Goal: Information Seeking & Learning: Learn about a topic

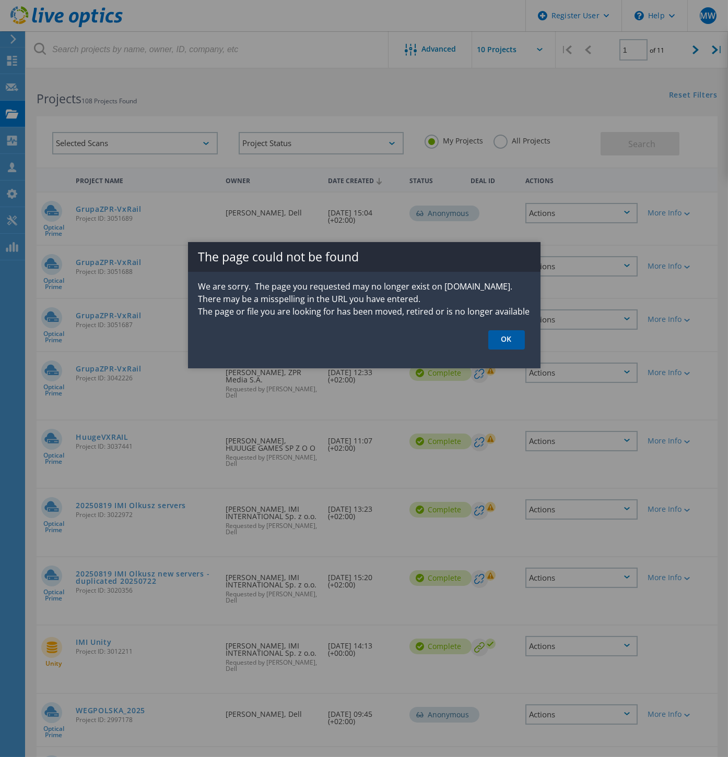
click at [511, 342] on link "OK" at bounding box center [506, 339] width 37 height 19
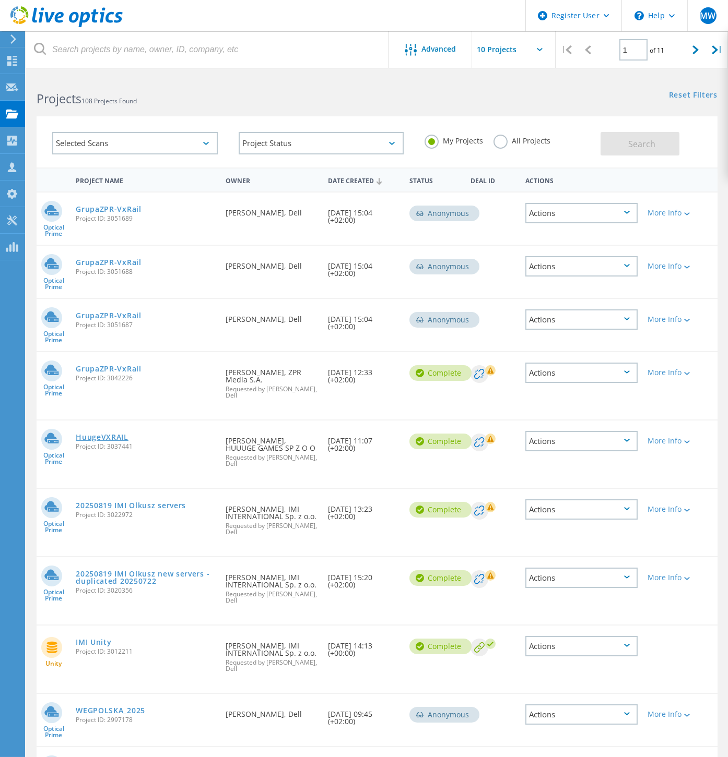
click at [95, 434] on link "HuugeVXRAIL" at bounding box center [102, 437] width 53 height 7
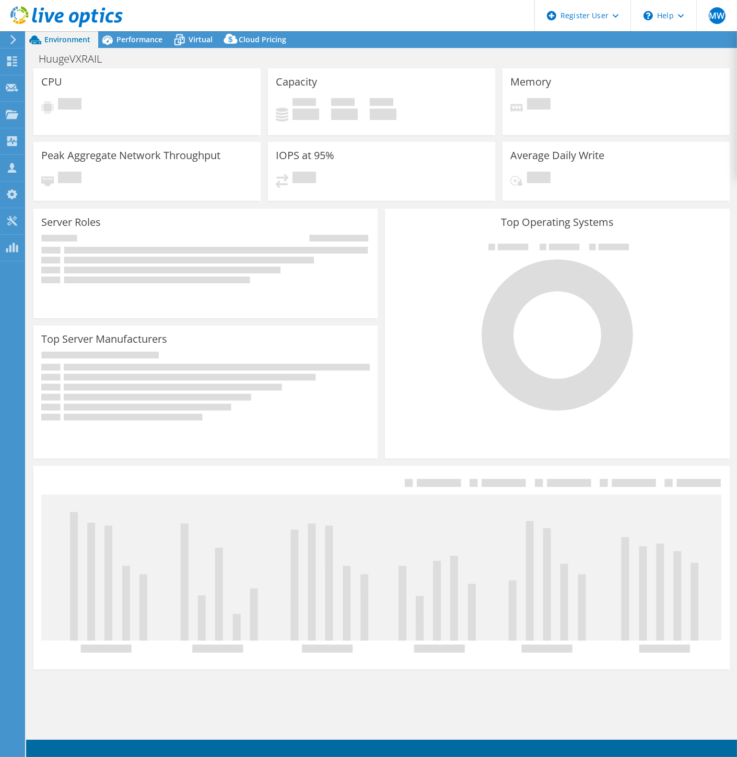
select select "EUFrankfurt"
select select "USD"
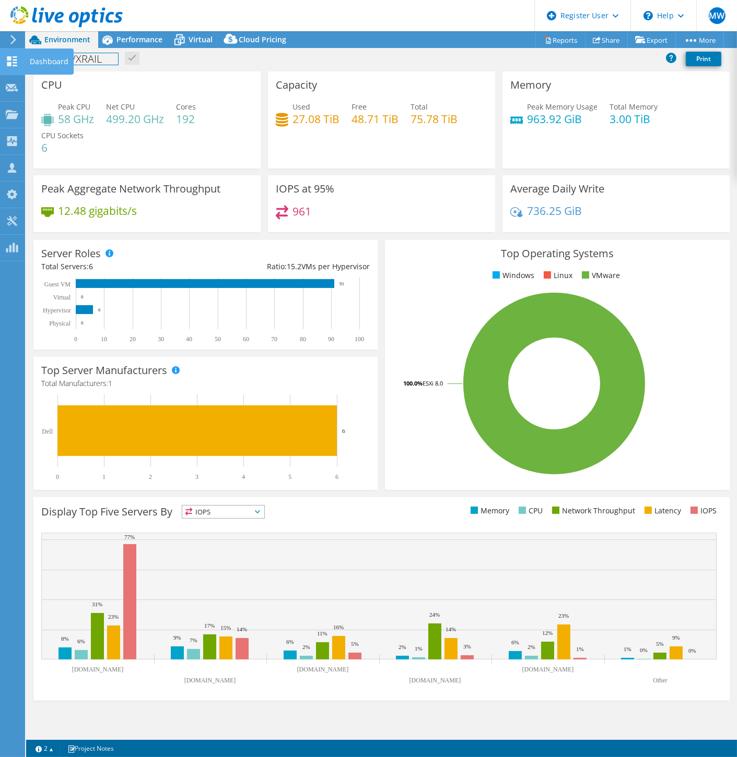
drag, startPoint x: 103, startPoint y: 57, endPoint x: 23, endPoint y: 67, distance: 80.5
click at [23, 67] on div "MW Dell User Mateusz Wasilewski Mateusz.Wasilewski@dell.com Dell My Profile Log…" at bounding box center [368, 378] width 737 height 757
click at [136, 65] on div "HuugeVXRAIL Print" at bounding box center [381, 58] width 710 height 19
drag, startPoint x: 100, startPoint y: 57, endPoint x: 35, endPoint y: 58, distance: 64.7
click at [35, 58] on h1 "HuugeVXRAIL" at bounding box center [76, 58] width 84 height 11
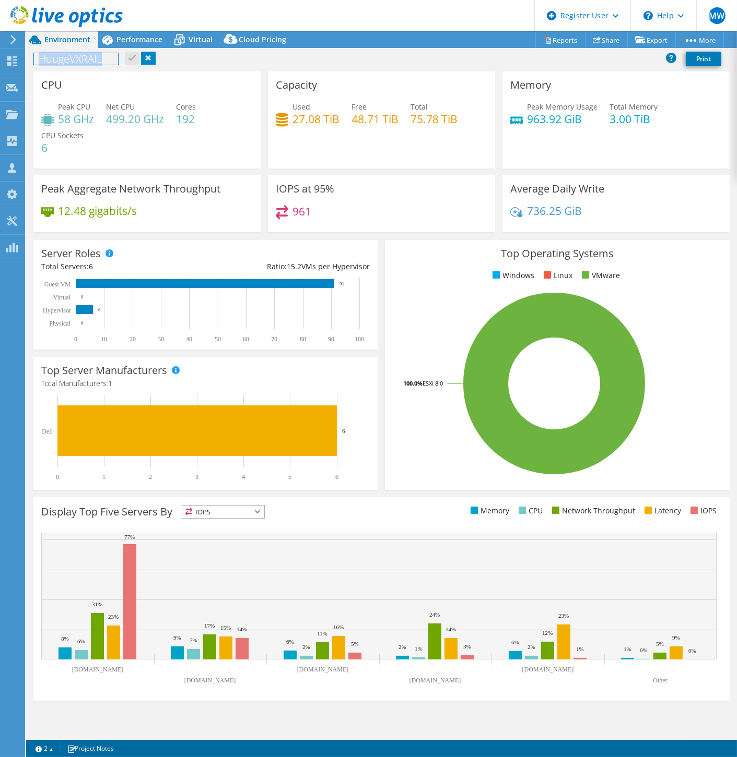
copy h1 "HuugeVXRAIL"
click at [151, 57] on link at bounding box center [148, 58] width 15 height 13
click at [143, 45] on div "Performance" at bounding box center [134, 39] width 72 height 17
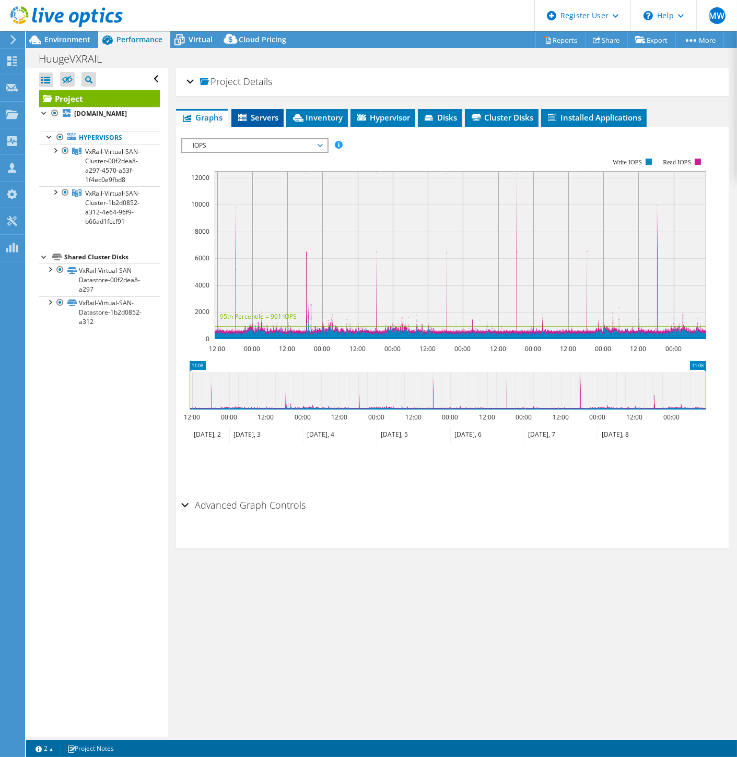
click at [253, 119] on span "Servers" at bounding box center [257, 117] width 42 height 10
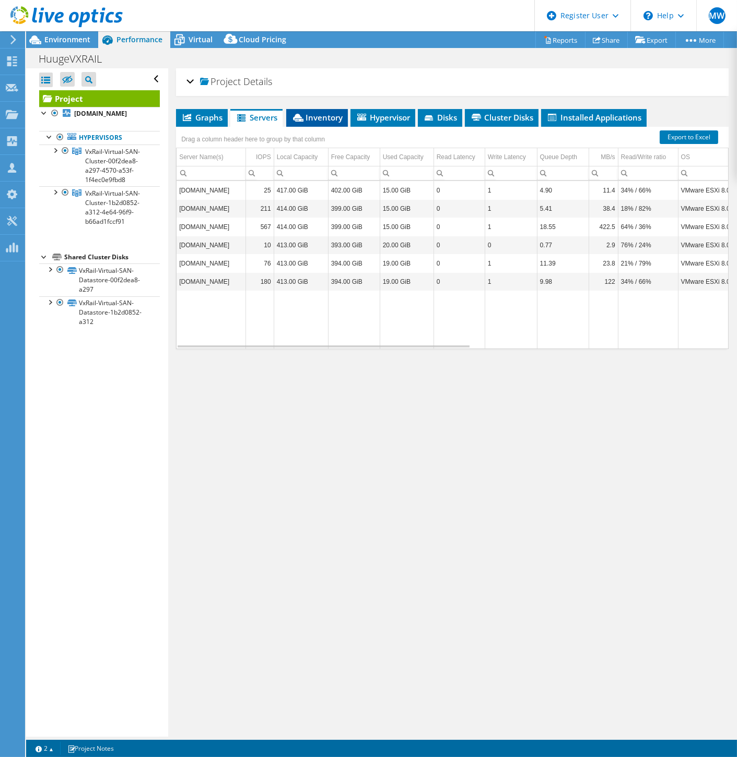
click at [317, 117] on span "Inventory" at bounding box center [316, 117] width 51 height 10
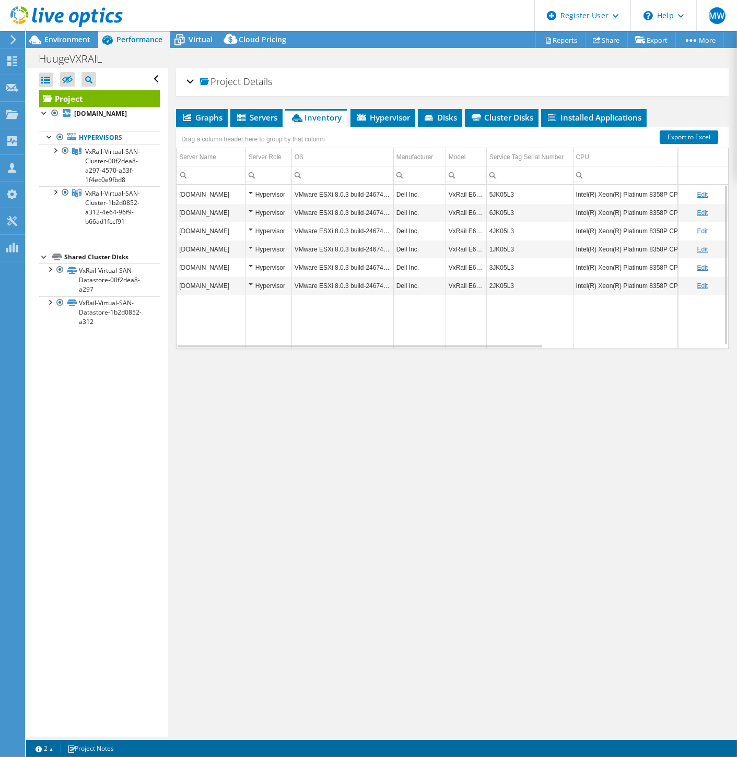
drag, startPoint x: 529, startPoint y: 348, endPoint x: 561, endPoint y: 348, distance: 31.8
click at [563, 349] on div "Graphs Servers Inventory Hypervisor Disks Cluster Disks Installed Applications …" at bounding box center [452, 239] width 552 height 261
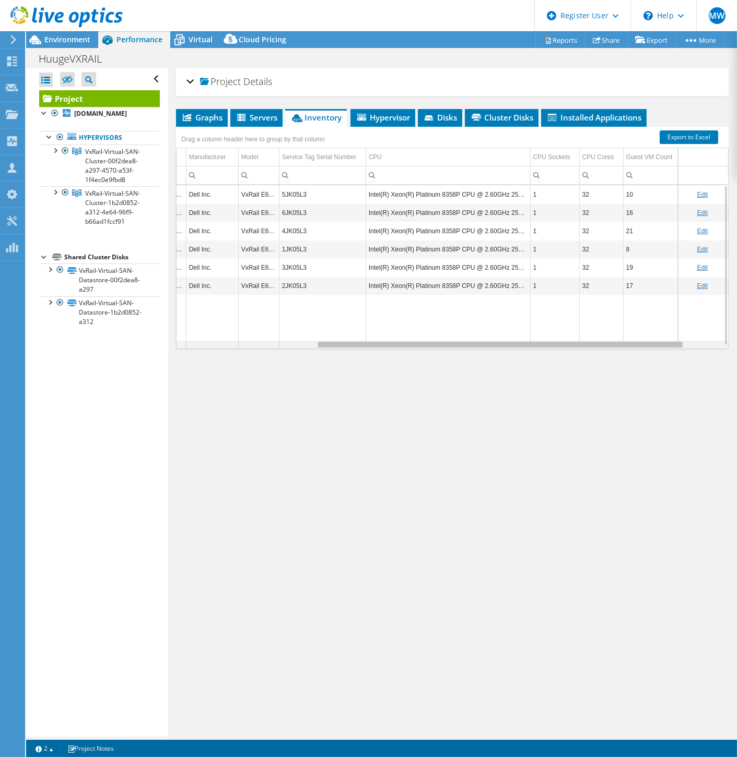
drag, startPoint x: 541, startPoint y: 345, endPoint x: 700, endPoint y: 336, distance: 158.9
click at [696, 337] on body "MW Dell User Mateusz Wasilewski Mateusz.Wasilewski@dell.com Dell My Profile Log…" at bounding box center [368, 378] width 737 height 757
click at [194, 42] on span "Virtual" at bounding box center [200, 39] width 24 height 10
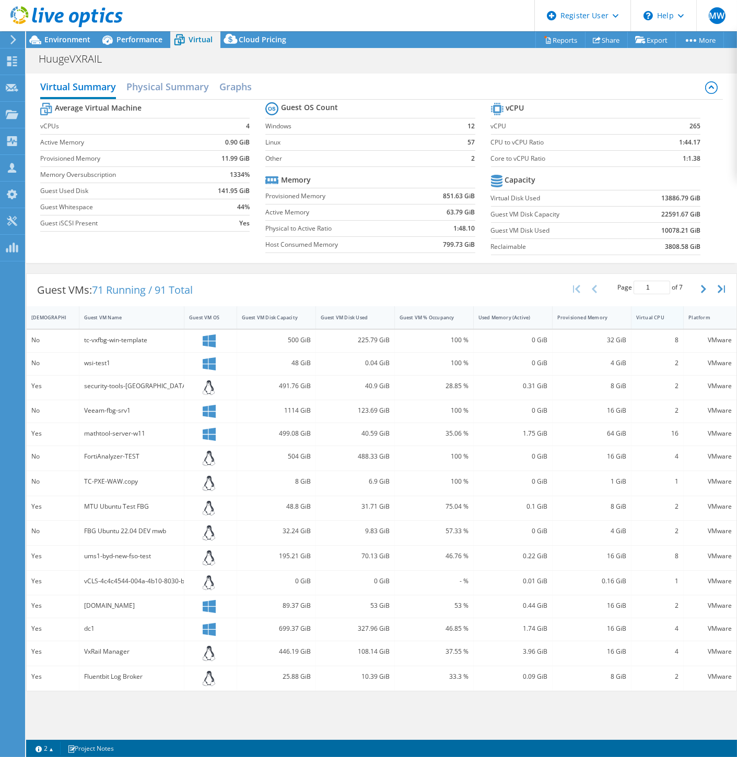
click at [663, 316] on div "Virtual CPU" at bounding box center [651, 317] width 30 height 7
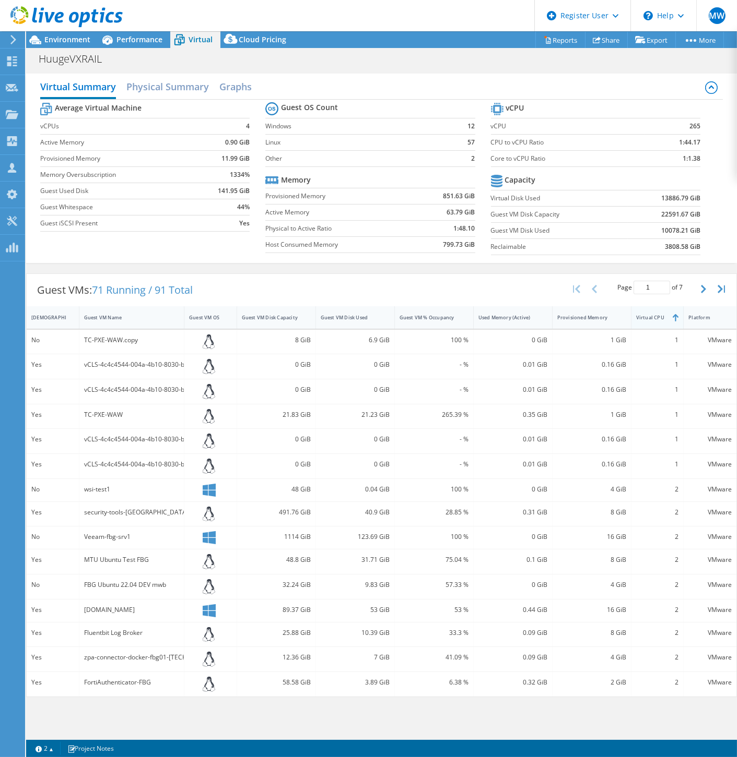
click at [663, 316] on div "Virtual CPU" at bounding box center [651, 317] width 30 height 7
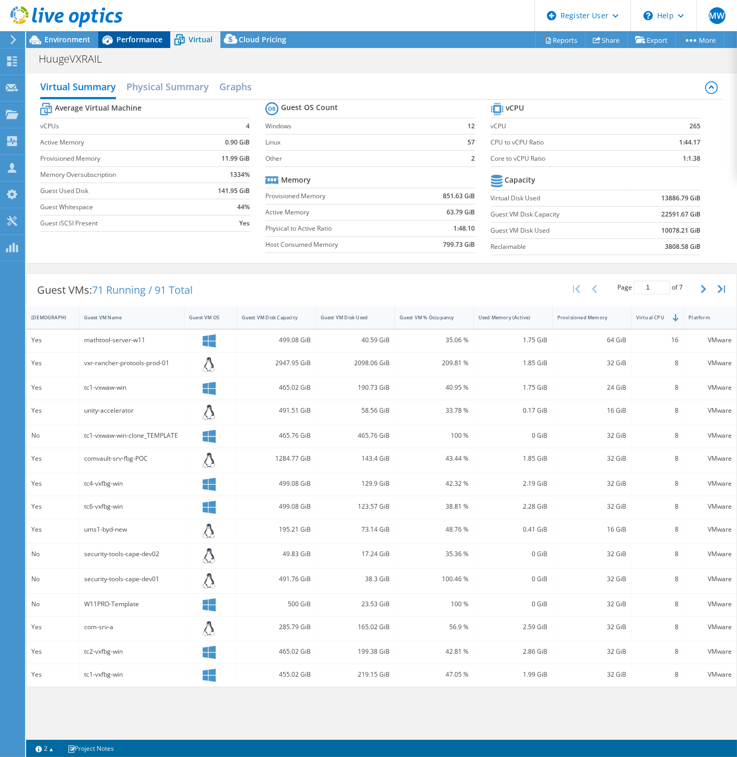
click at [136, 42] on span "Performance" at bounding box center [139, 39] width 46 height 10
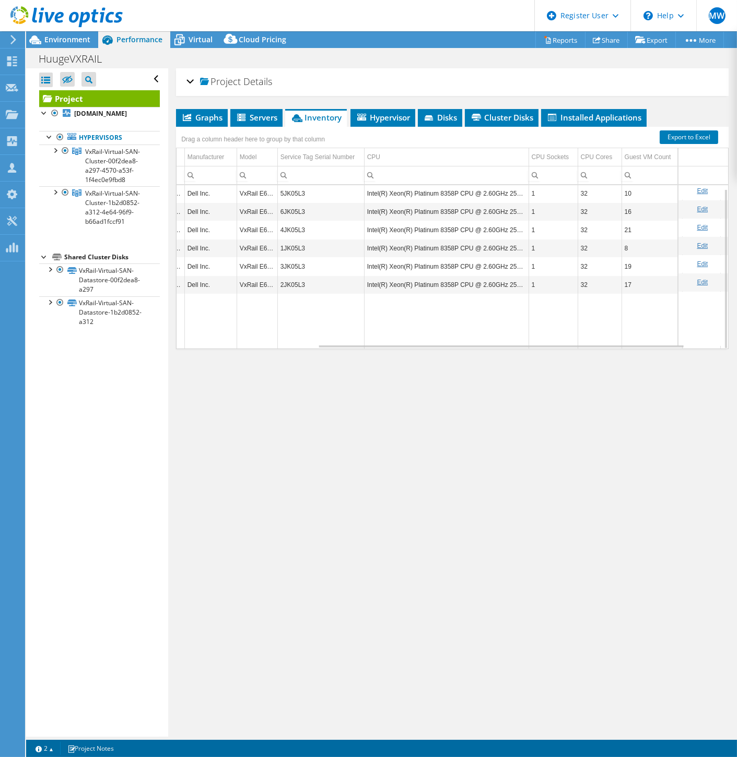
scroll to position [3, 209]
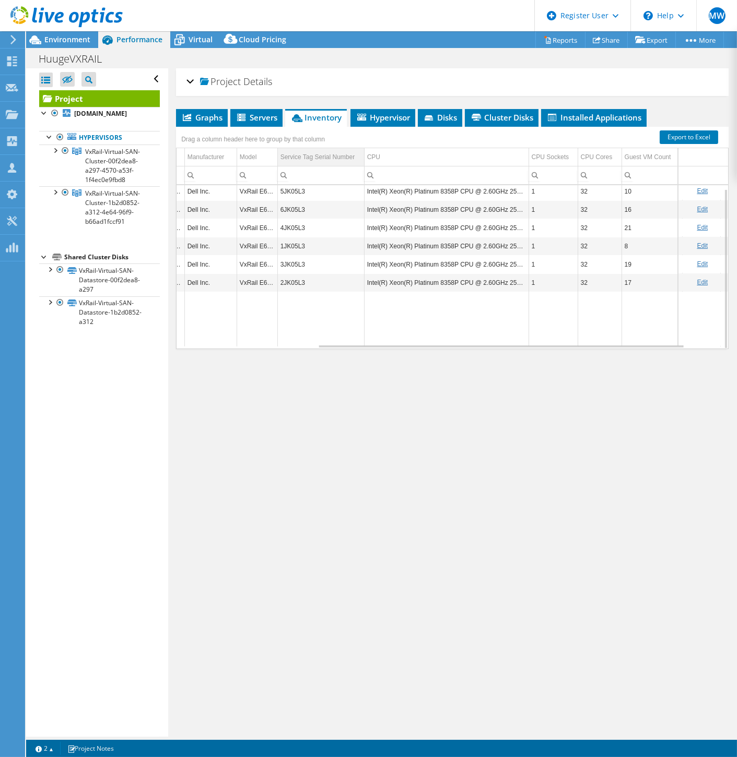
click at [359, 159] on td "Service Tag Serial Number" at bounding box center [320, 157] width 87 height 18
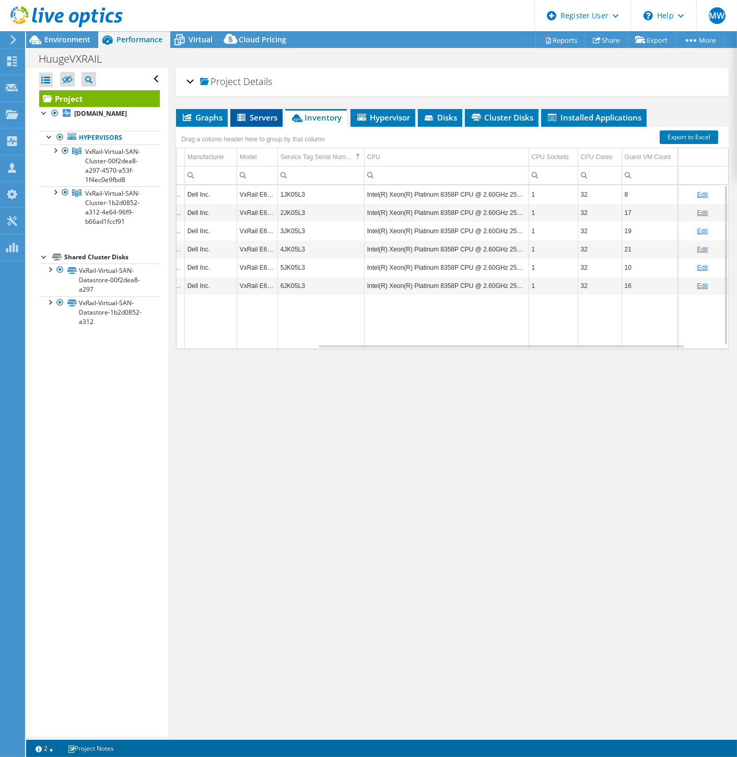
click at [243, 114] on icon at bounding box center [241, 117] width 8 height 7
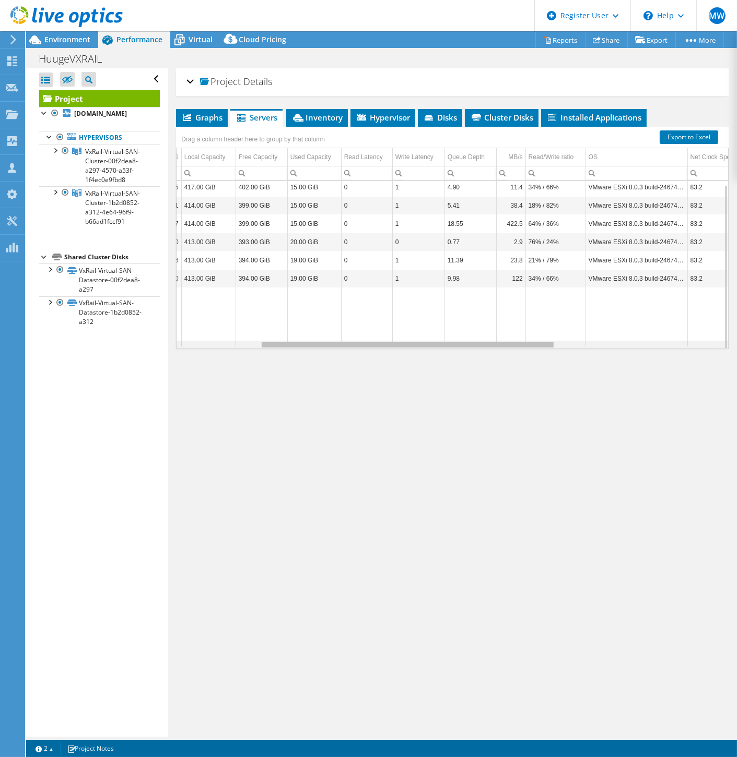
scroll to position [3, 15]
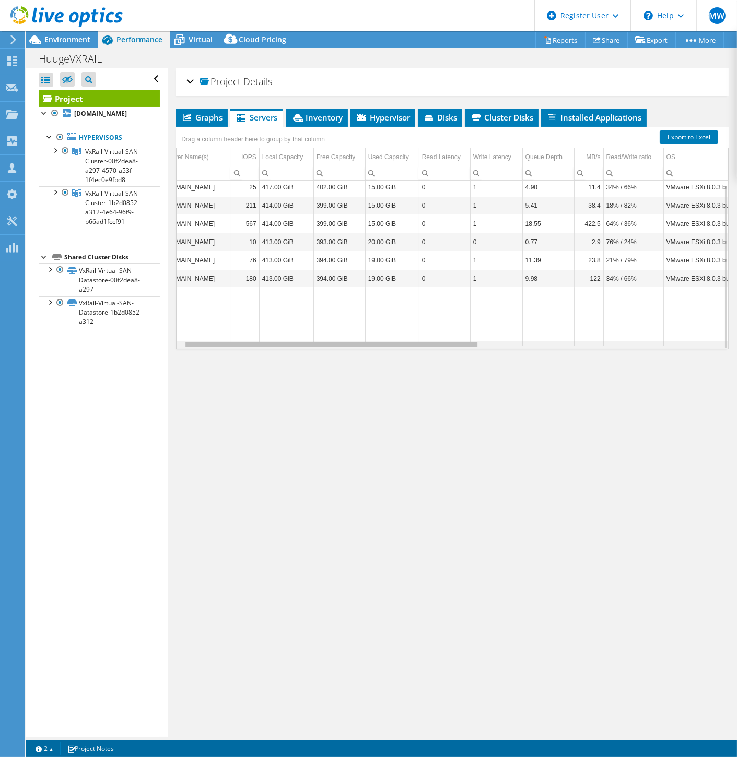
drag, startPoint x: 454, startPoint y: 347, endPoint x: 477, endPoint y: 338, distance: 24.6
click at [477, 338] on body "MW Dell User Mateusz Wasilewski Mateusz.Wasilewski@dell.com Dell My Profile Log…" at bounding box center [368, 378] width 737 height 757
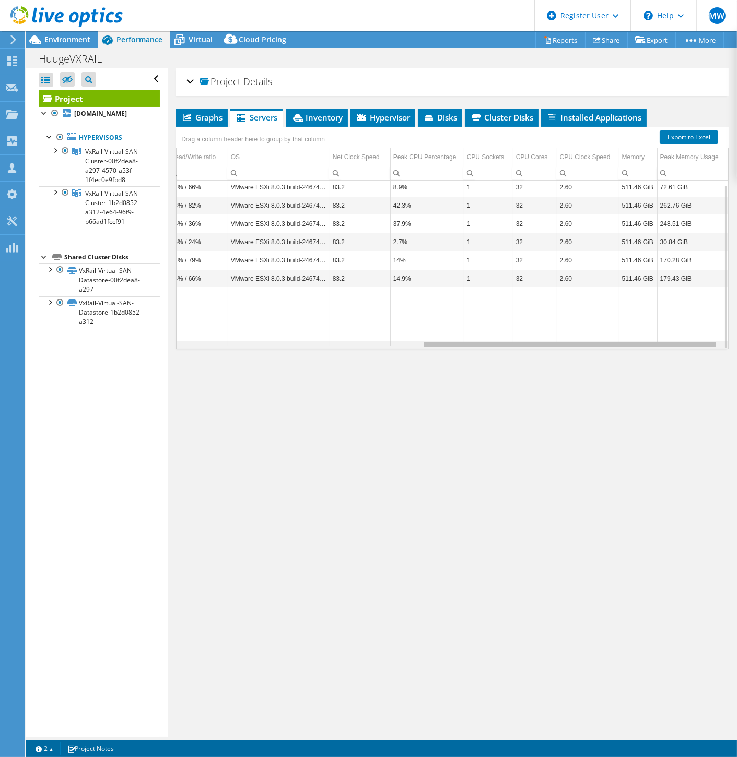
scroll to position [0, 60]
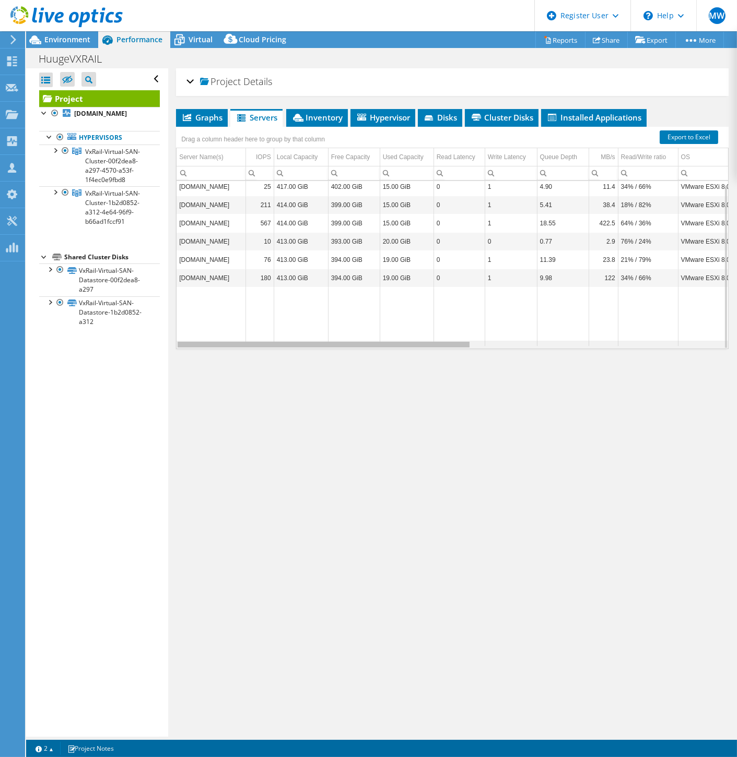
drag, startPoint x: 471, startPoint y: 346, endPoint x: 352, endPoint y: 313, distance: 123.6
click at [329, 313] on body "MW Dell User Mateusz Wasilewski Mateusz.Wasilewski@dell.com Dell My Profile Log…" at bounding box center [368, 378] width 737 height 757
click at [66, 39] on span "Environment" at bounding box center [67, 39] width 46 height 10
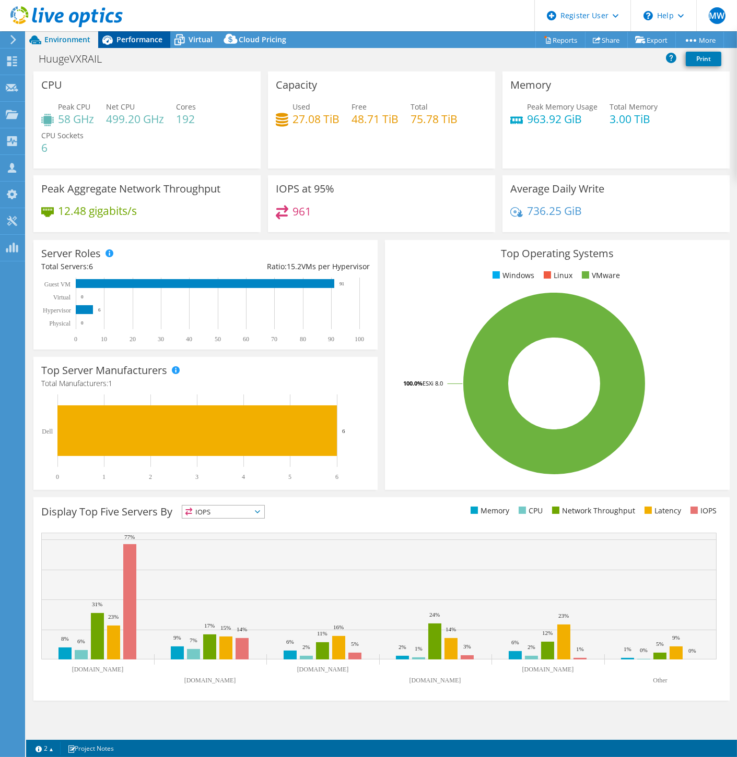
click at [157, 43] on span "Performance" at bounding box center [139, 39] width 46 height 10
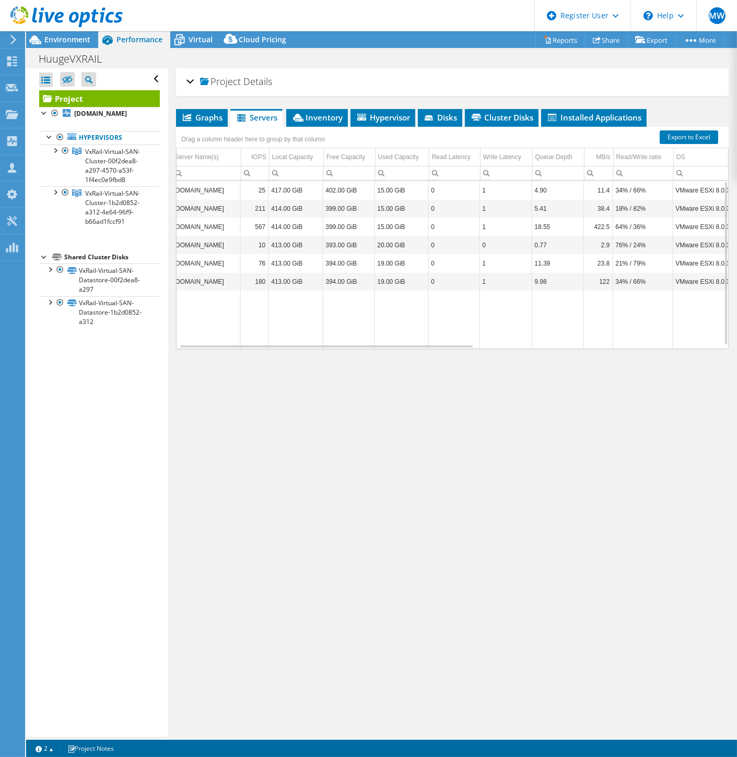
scroll to position [0, 6]
click at [193, 123] on li "Graphs" at bounding box center [202, 118] width 52 height 18
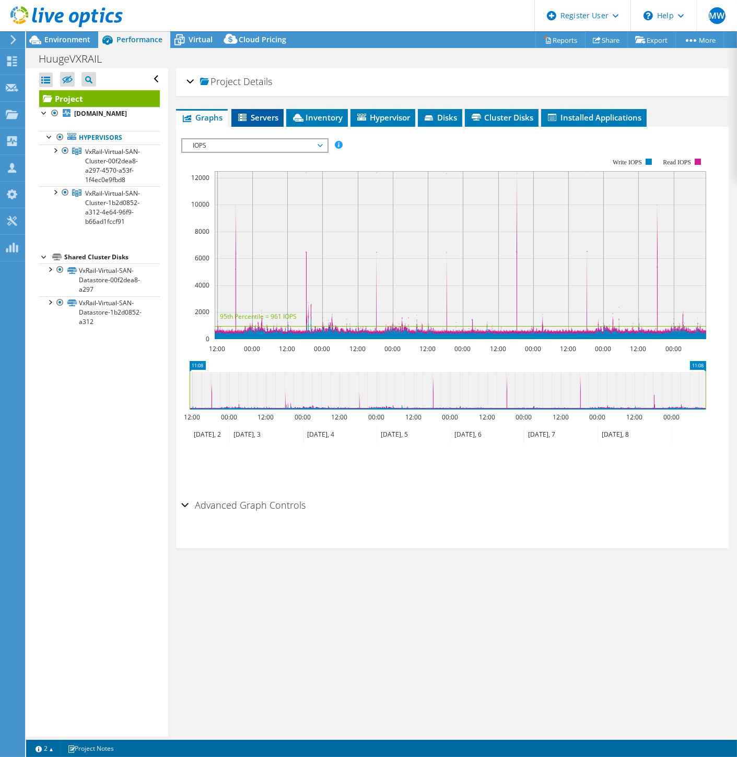
click at [258, 119] on span "Servers" at bounding box center [257, 117] width 42 height 10
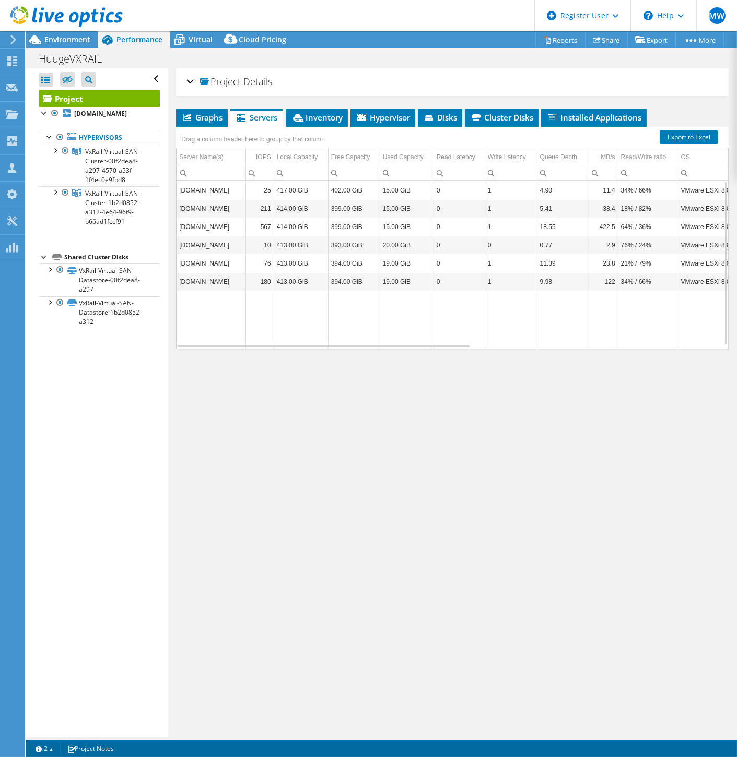
scroll to position [3, 0]
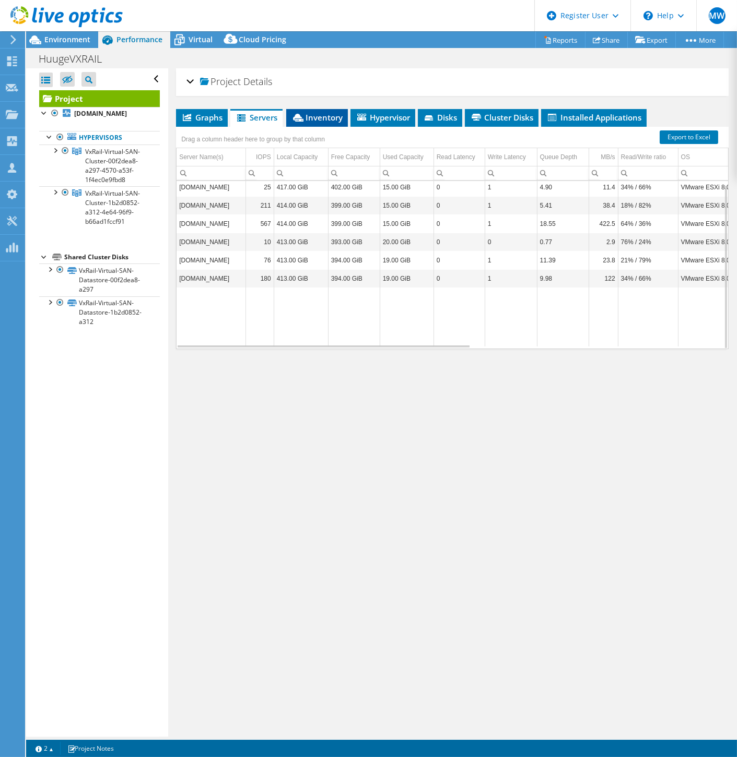
click at [304, 112] on span "Inventory" at bounding box center [316, 117] width 51 height 10
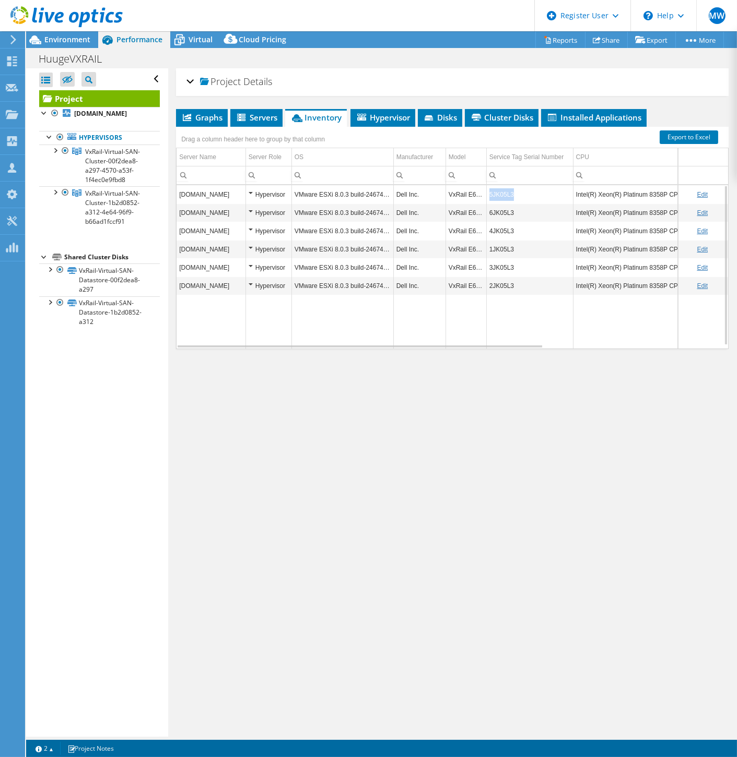
drag, startPoint x: 502, startPoint y: 192, endPoint x: 489, endPoint y: 196, distance: 13.7
click at [489, 196] on td "5JK05L3" at bounding box center [529, 194] width 87 height 18
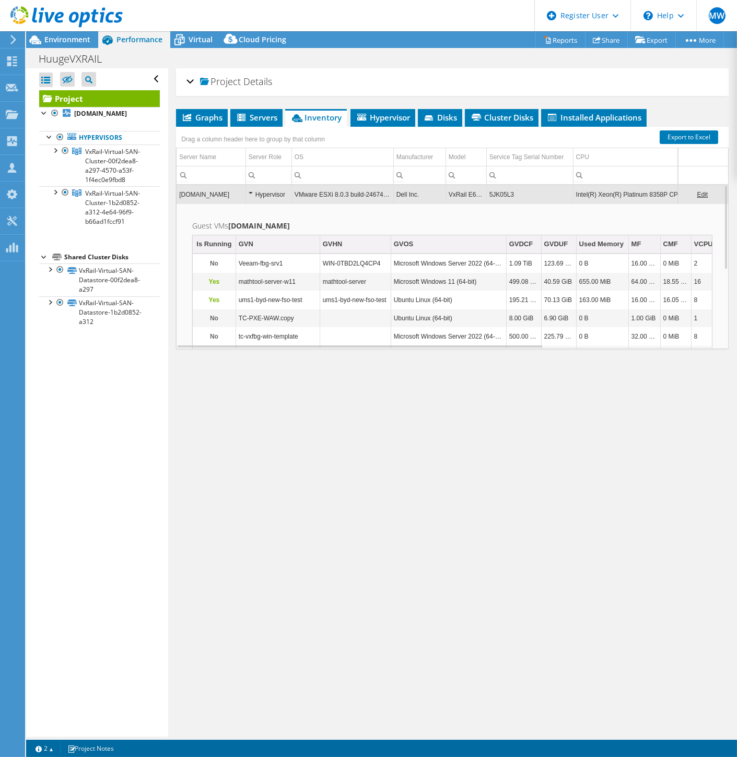
click at [228, 193] on td "[DOMAIN_NAME]" at bounding box center [210, 194] width 69 height 18
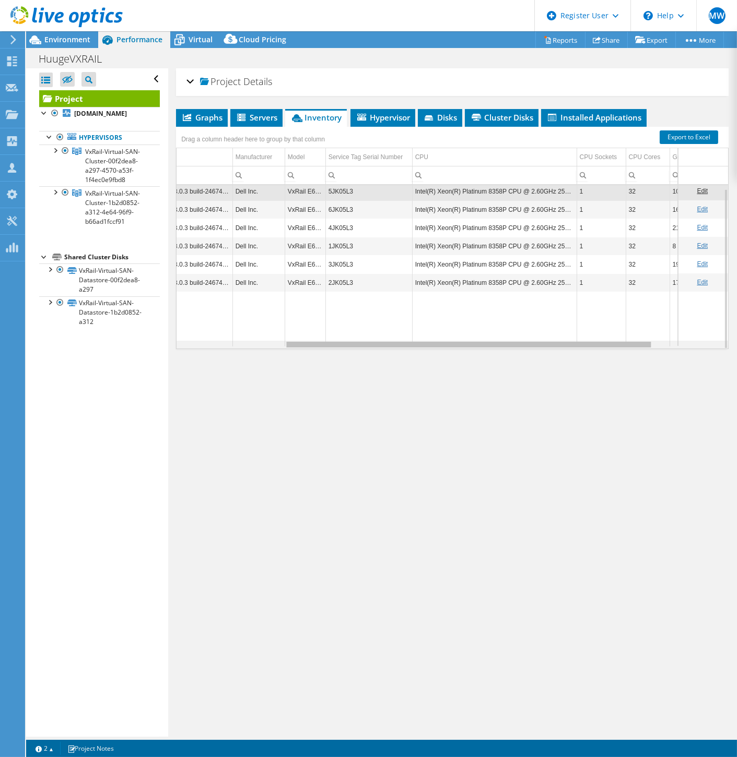
scroll to position [0, 161]
drag, startPoint x: 505, startPoint y: 340, endPoint x: 624, endPoint y: 347, distance: 119.2
click at [624, 347] on body "MW Dell User Mateusz Wasilewski Mateusz.Wasilewski@dell.com Dell My Profile Log…" at bounding box center [368, 378] width 737 height 757
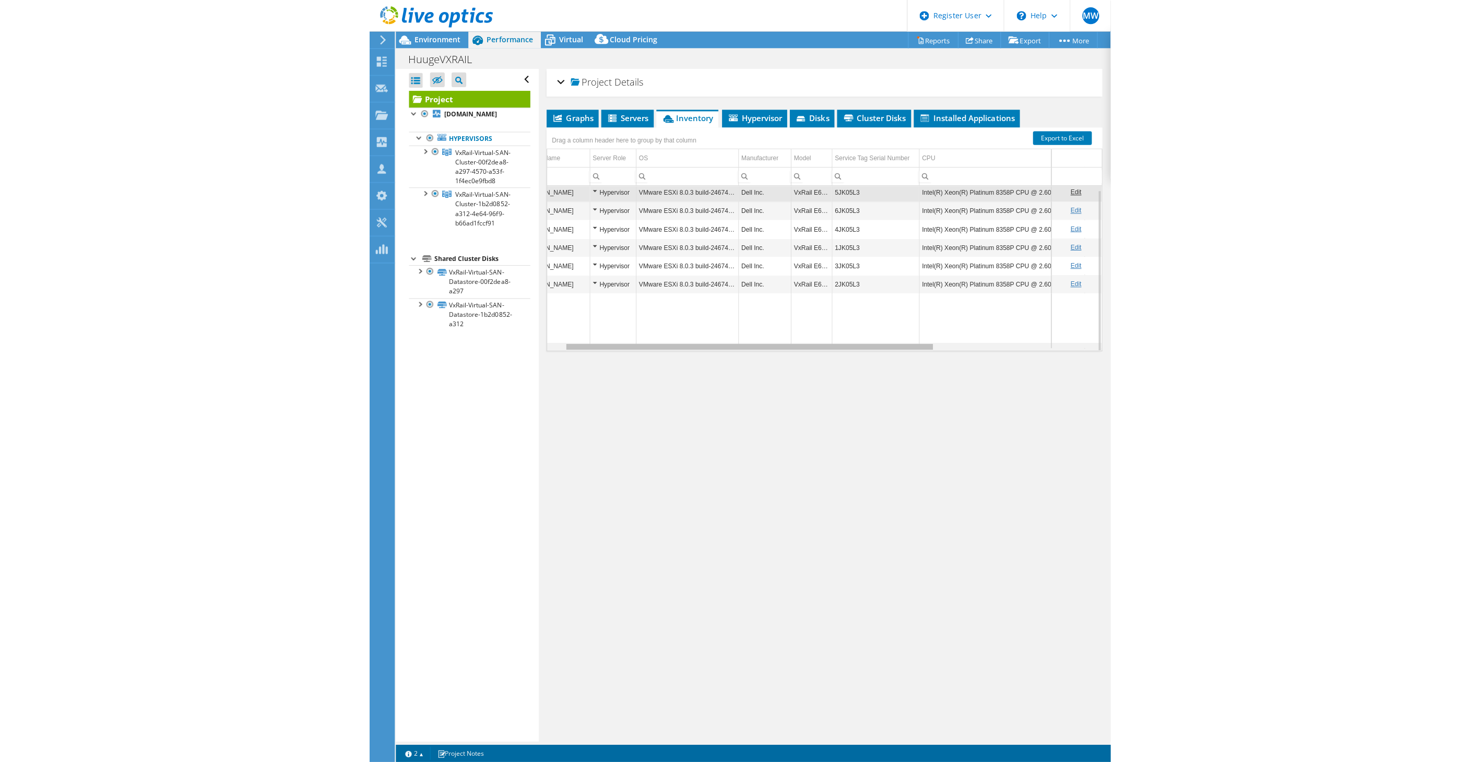
scroll to position [0, 28]
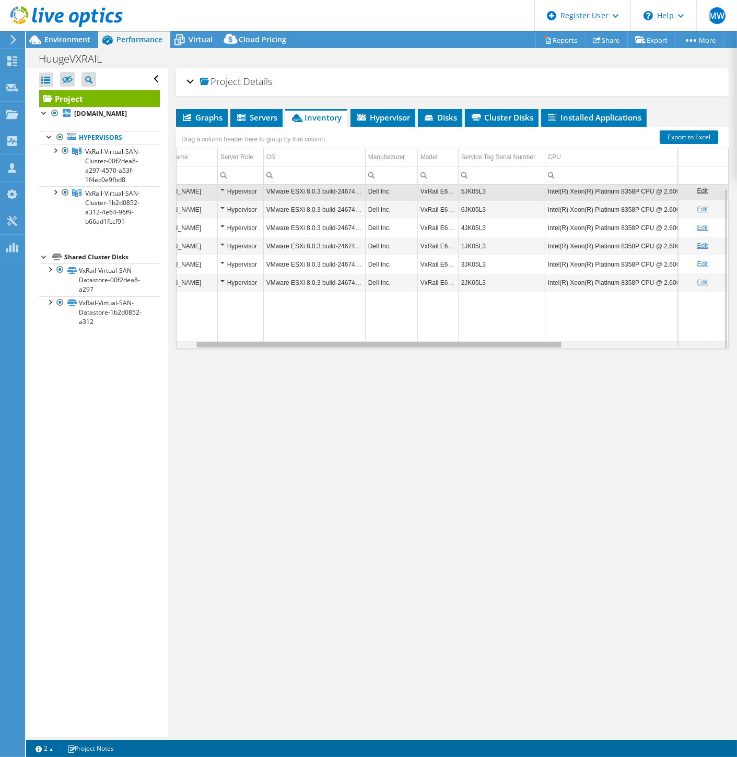
drag, startPoint x: 611, startPoint y: 345, endPoint x: 552, endPoint y: 293, distance: 78.8
click at [552, 293] on body "MW Dell User Mateusz Wasilewski Mateusz.Wasilewski@dell.com Dell My Profile Log…" at bounding box center [368, 378] width 737 height 757
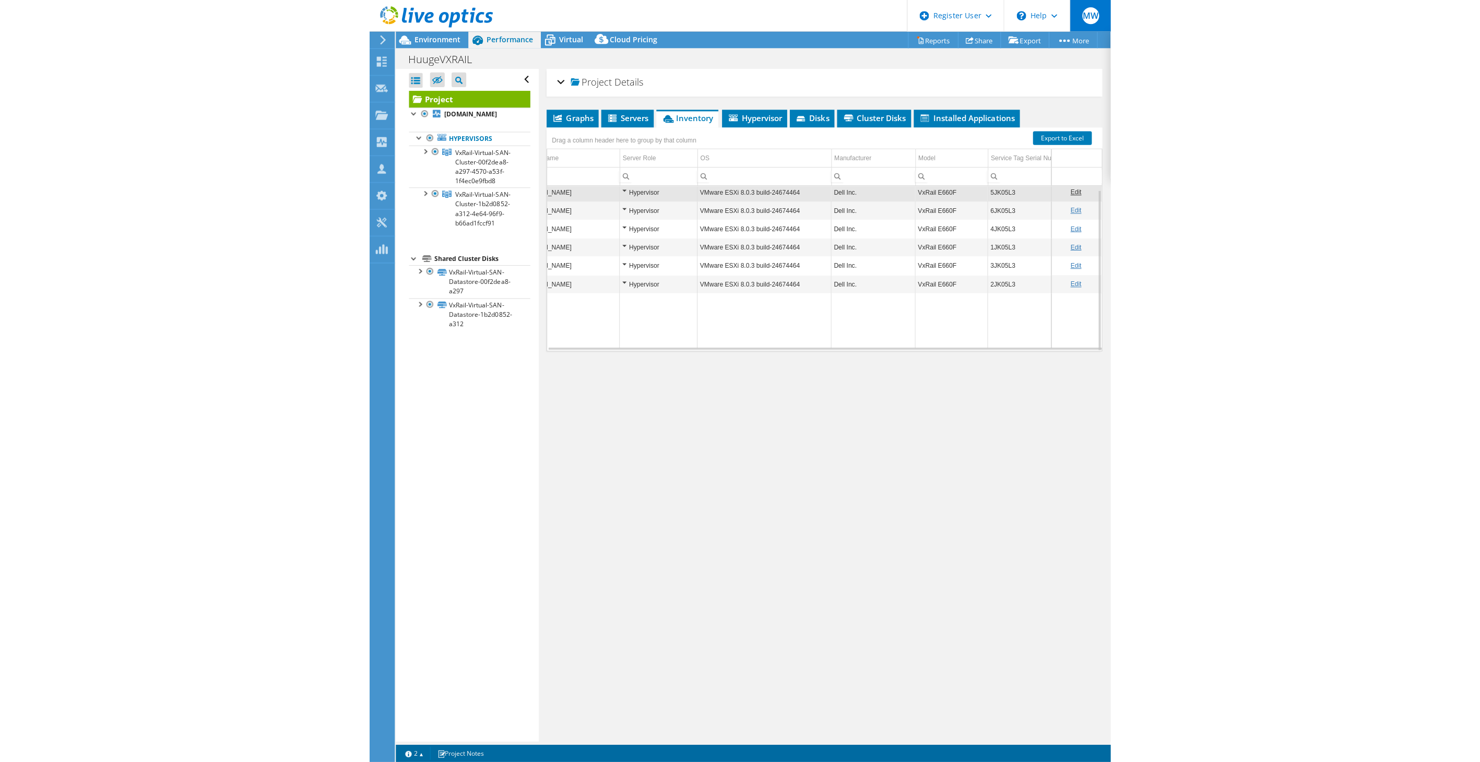
scroll to position [3, 0]
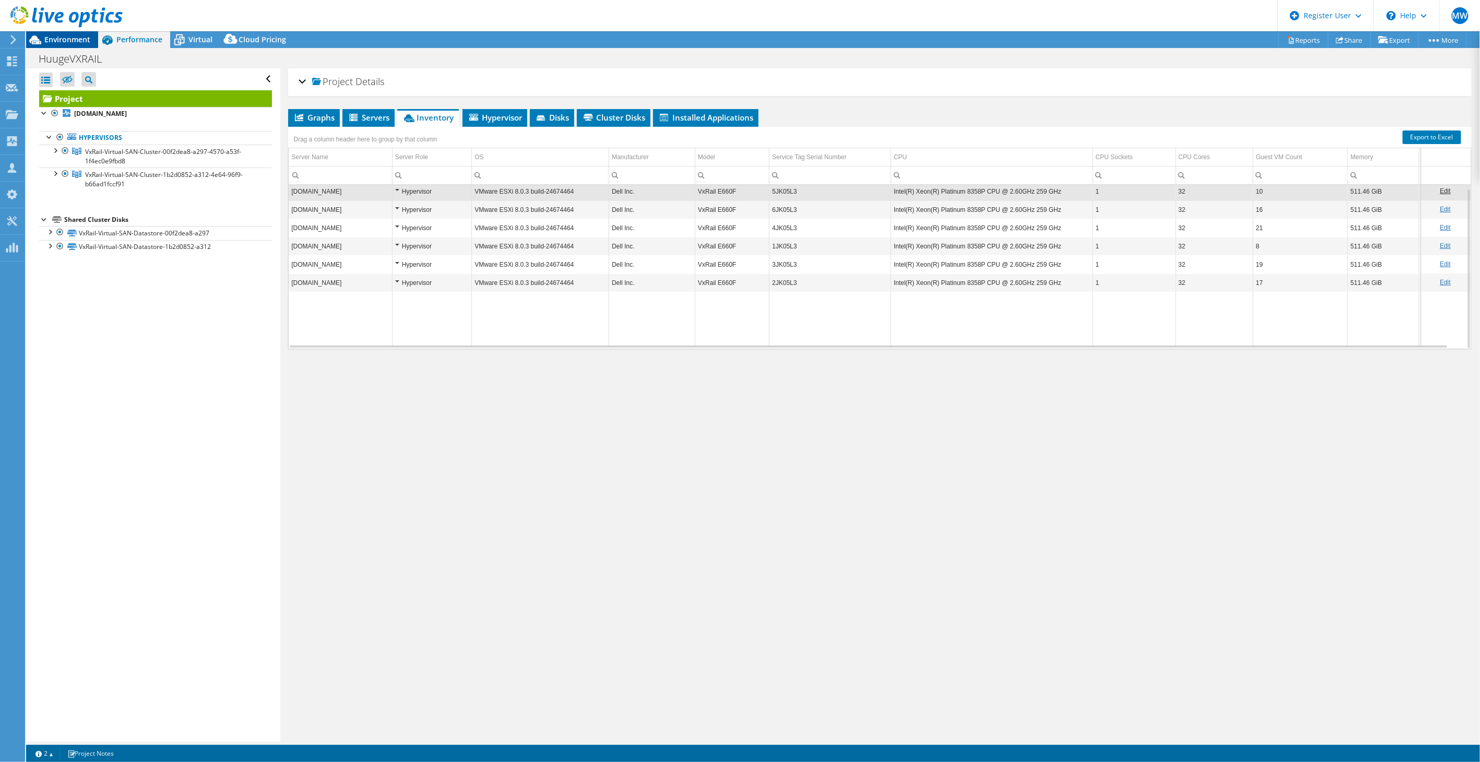
click at [55, 37] on span "Environment" at bounding box center [67, 39] width 46 height 10
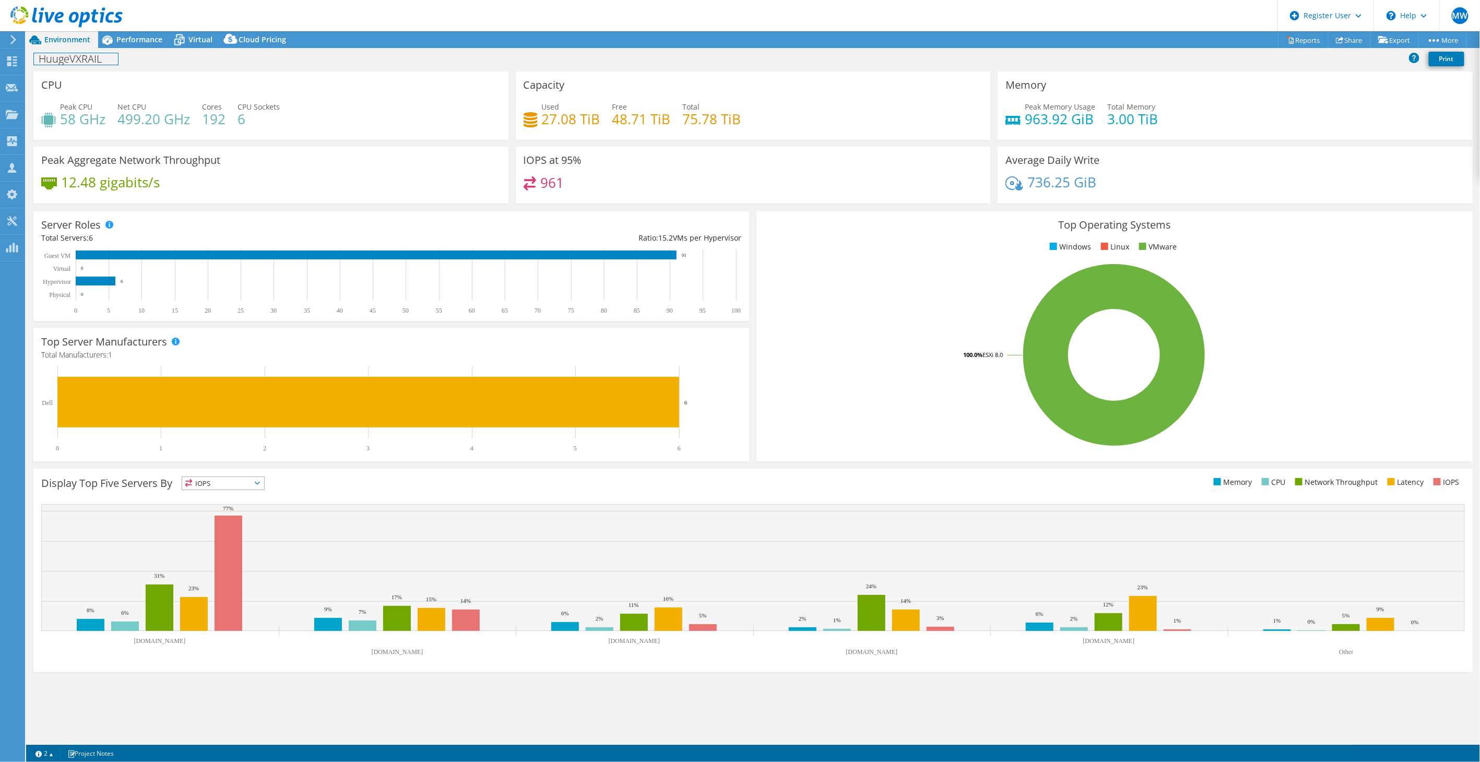
click at [122, 50] on div "HuugeVXRAIL Print" at bounding box center [753, 58] width 1454 height 19
click at [126, 44] on div "Performance" at bounding box center [134, 39] width 72 height 17
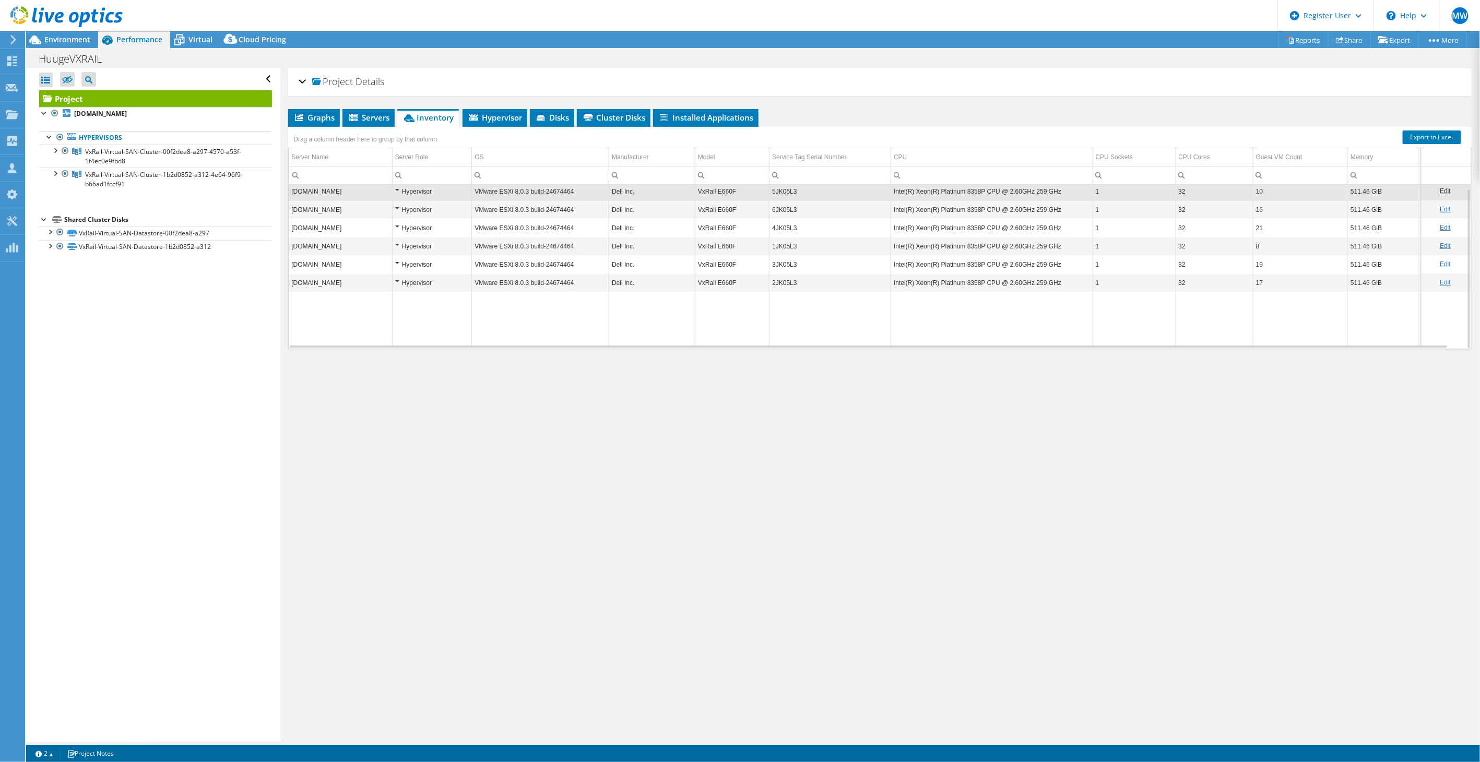
click at [307, 84] on h2 "Project Details" at bounding box center [342, 81] width 86 height 21
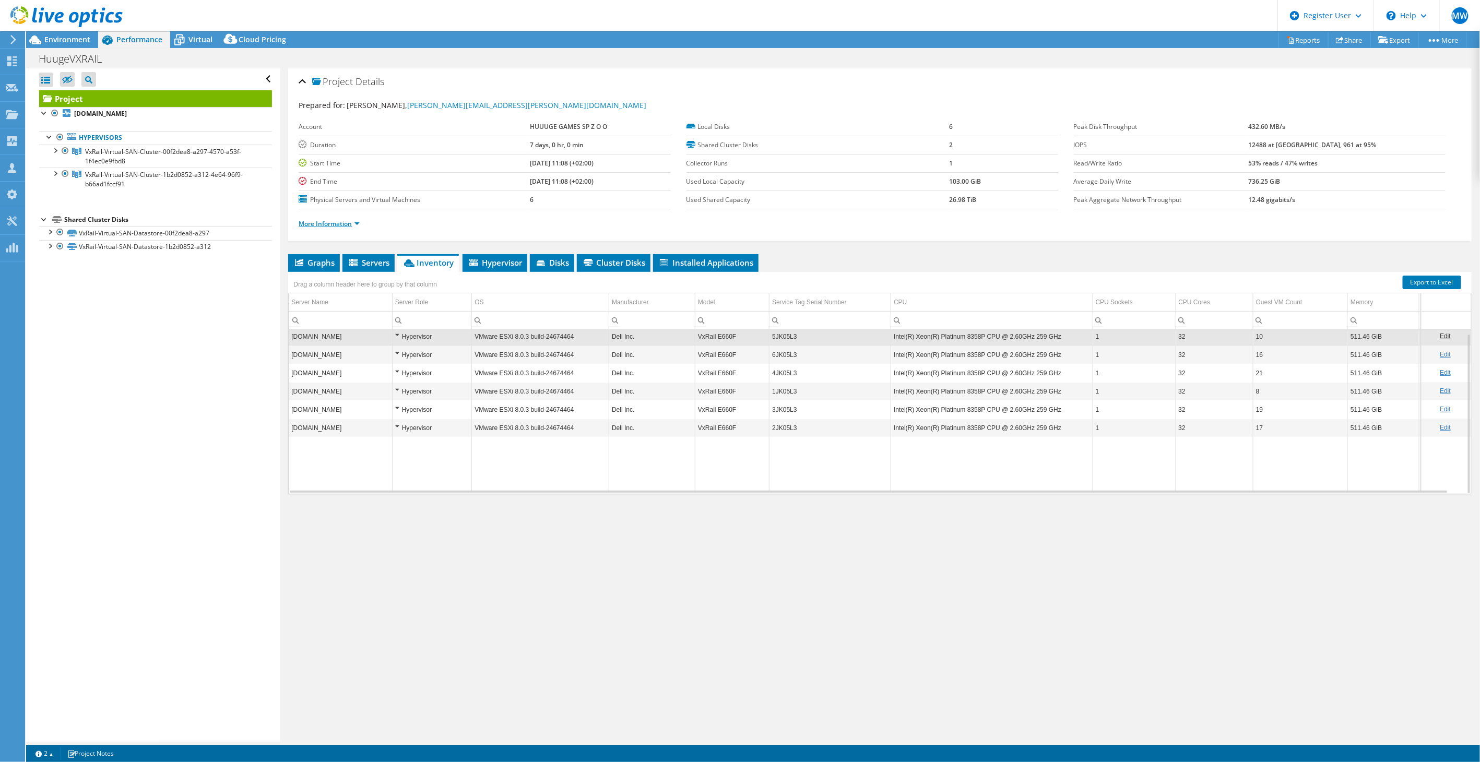
click at [359, 220] on link "More Information" at bounding box center [329, 223] width 61 height 9
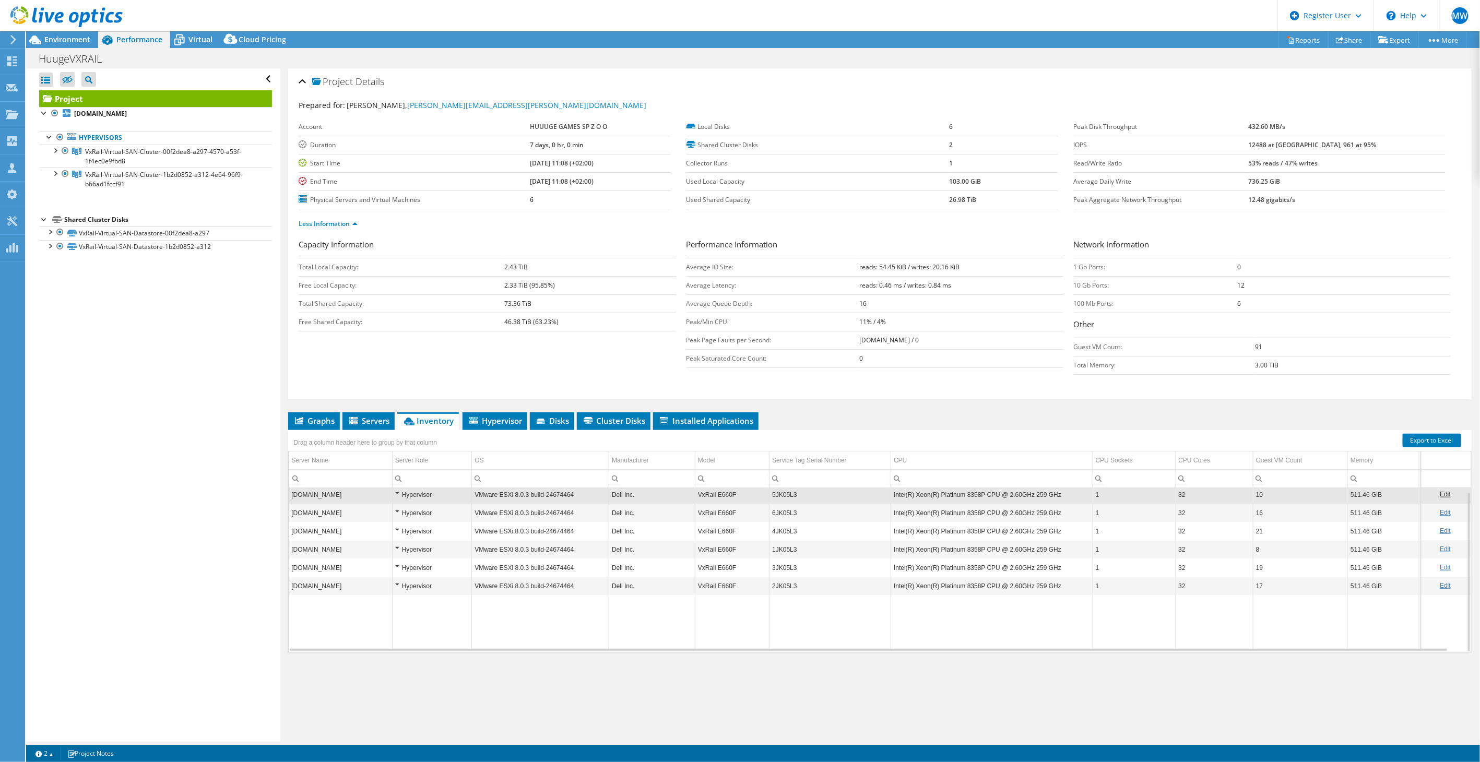
click at [203, 395] on div "Open All Close All Hide Excluded Nodes Project Tree Filter" at bounding box center [153, 404] width 254 height 673
click at [52, 150] on div at bounding box center [55, 150] width 10 height 10
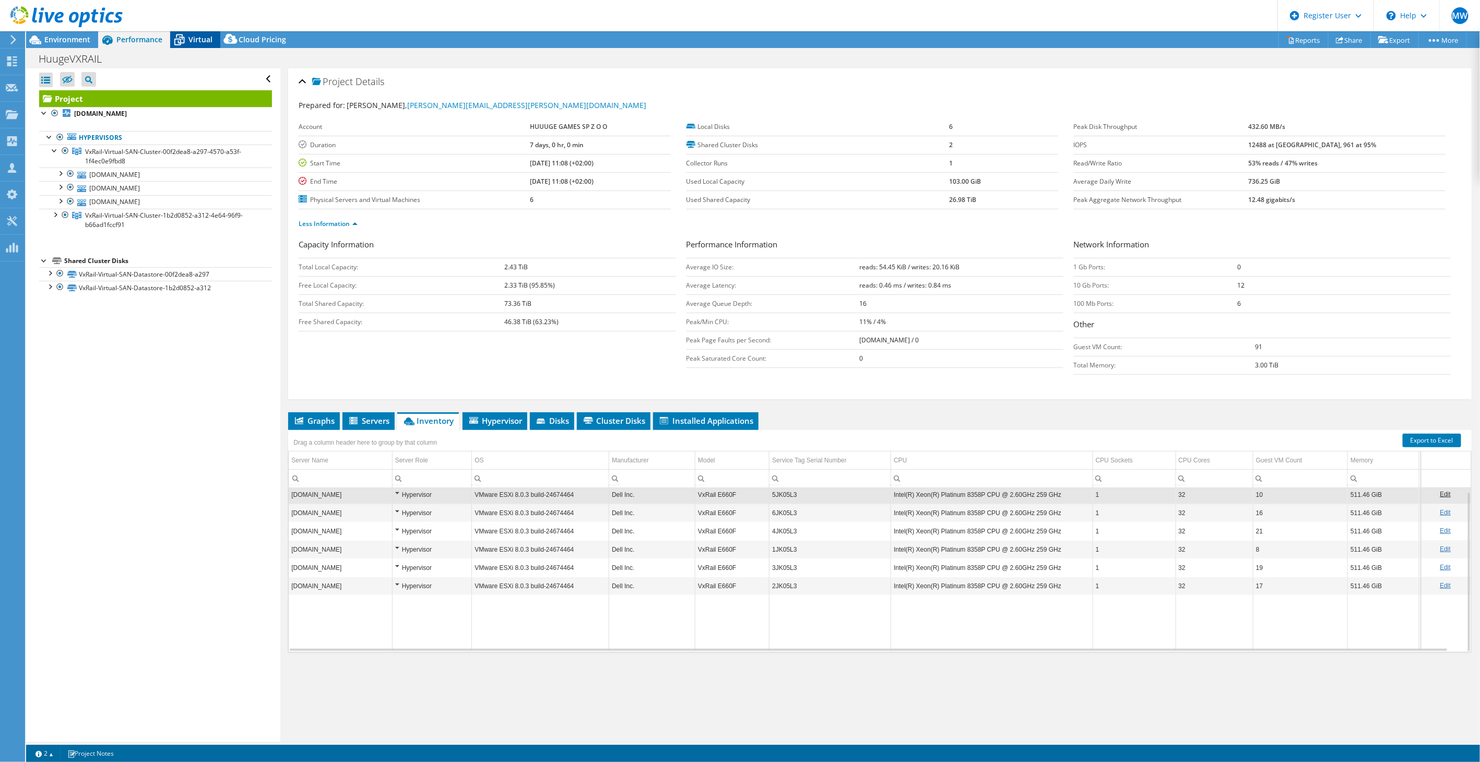
click at [180, 35] on icon at bounding box center [179, 40] width 18 height 18
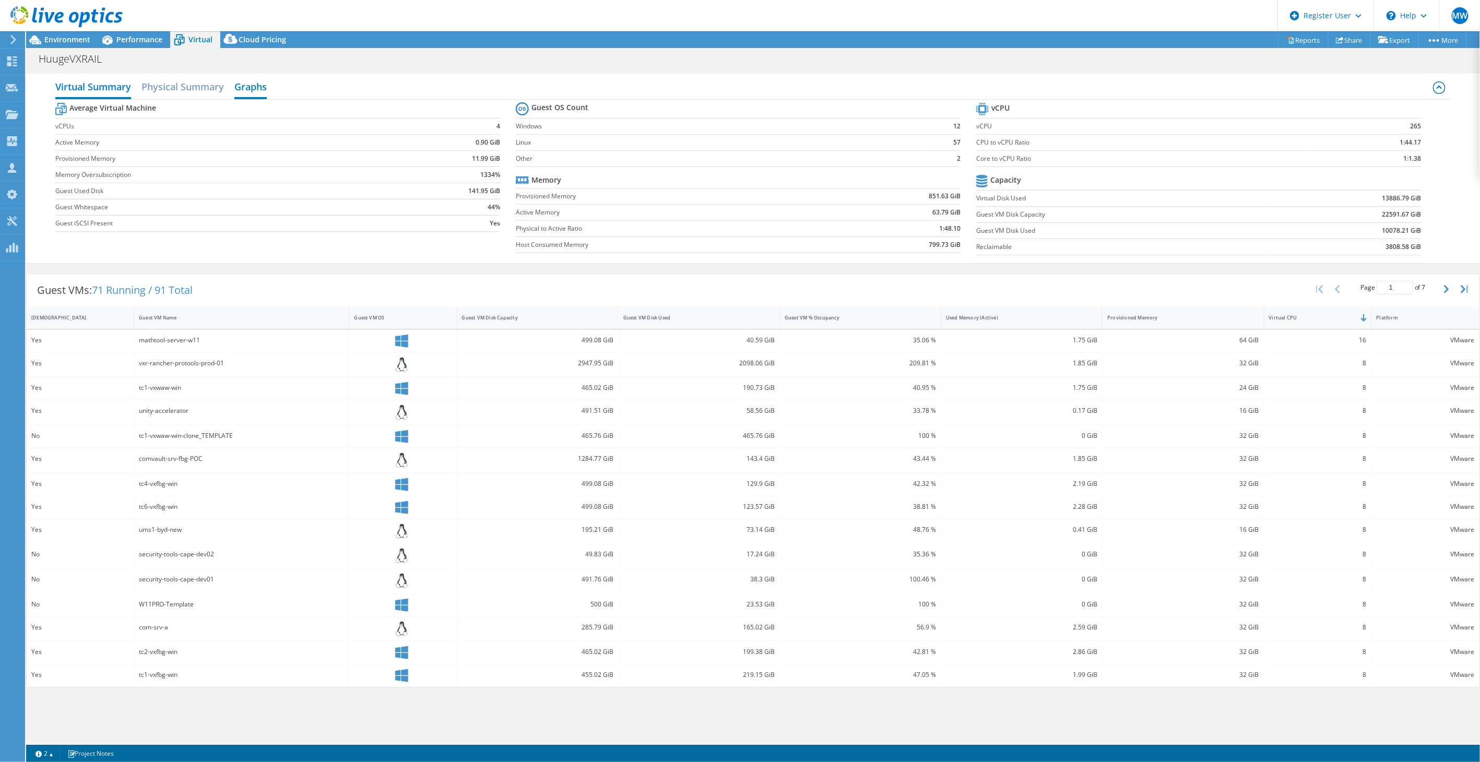
click at [246, 78] on h2 "Graphs" at bounding box center [250, 87] width 32 height 23
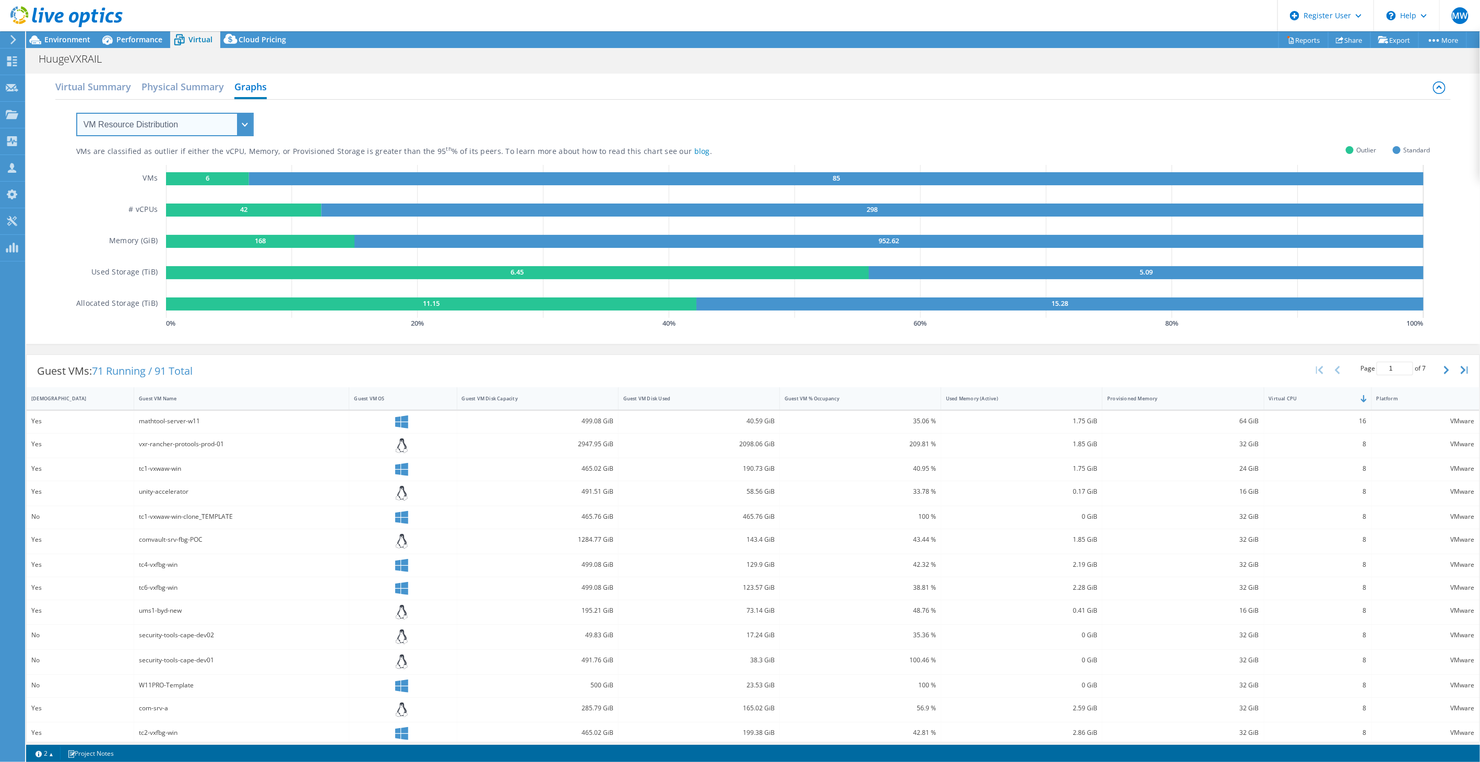
click at [205, 121] on select "VM Resource Distribution Provisioning Contrast Over Provisioning" at bounding box center [164, 124] width 177 height 23
select select "Over Provisioning"
click at [76, 113] on select "VM Resource Distribution Provisioning Contrast Over Provisioning" at bounding box center [164, 124] width 177 height 23
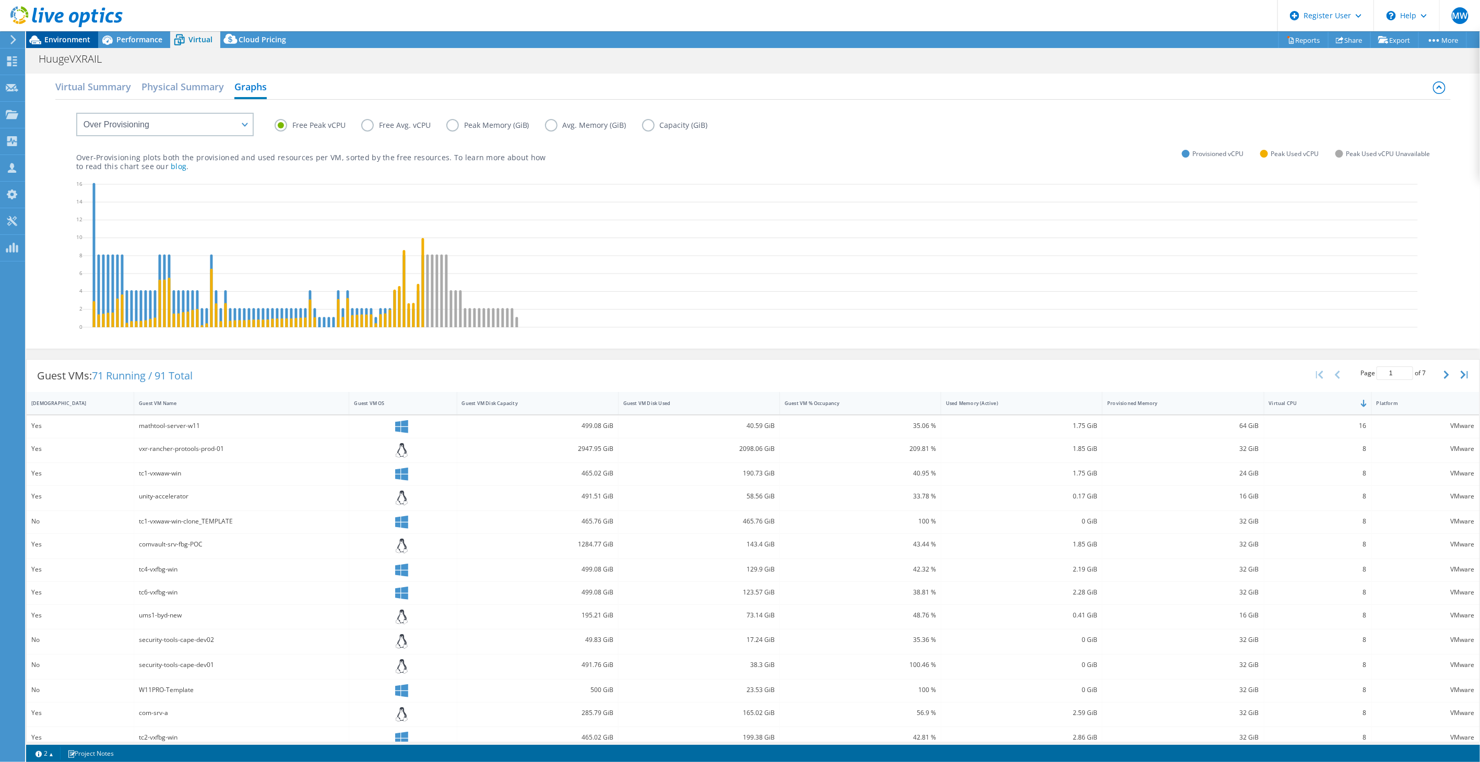
click at [46, 42] on span "Environment" at bounding box center [67, 39] width 46 height 10
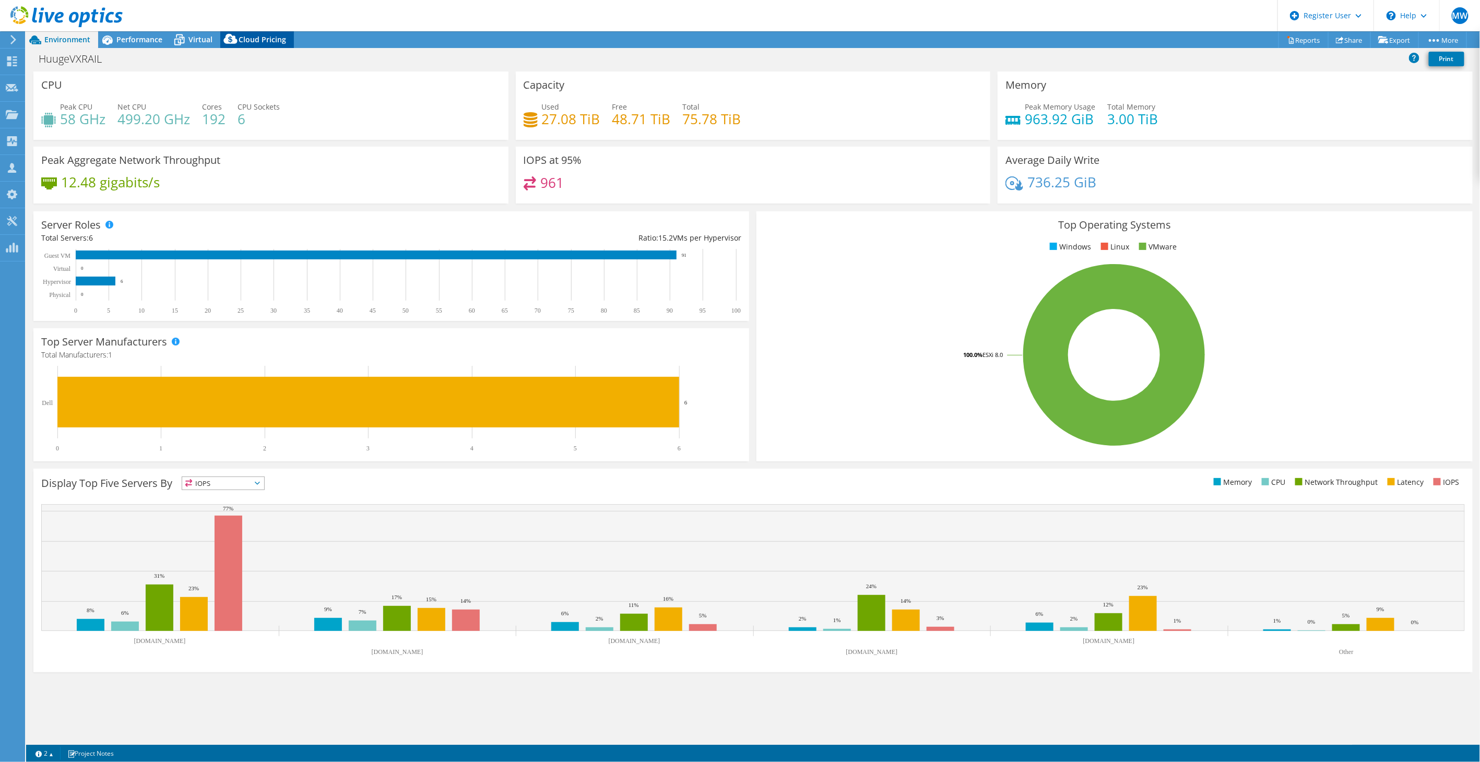
click at [263, 42] on span "Cloud Pricing" at bounding box center [263, 39] width 48 height 10
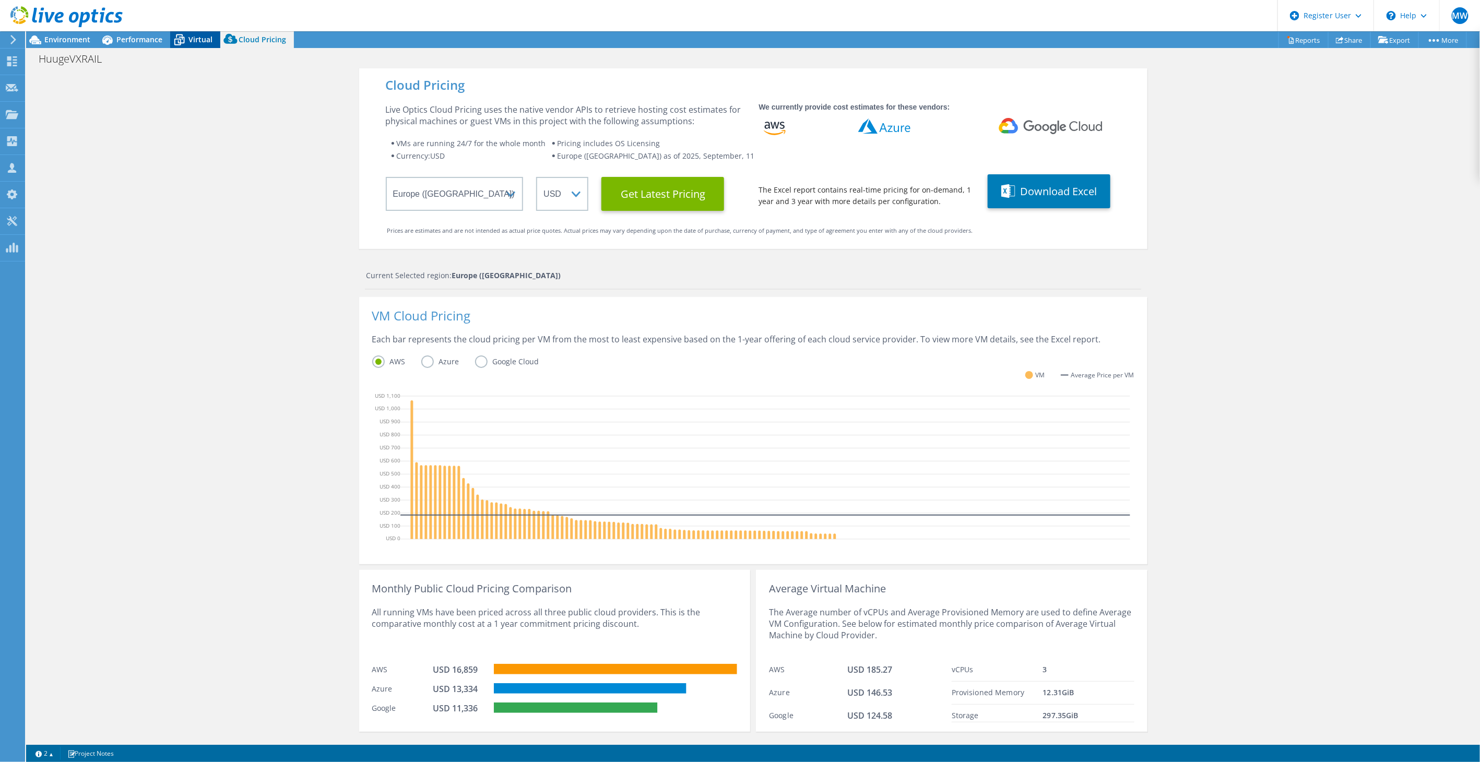
click at [183, 34] on icon at bounding box center [179, 40] width 18 height 18
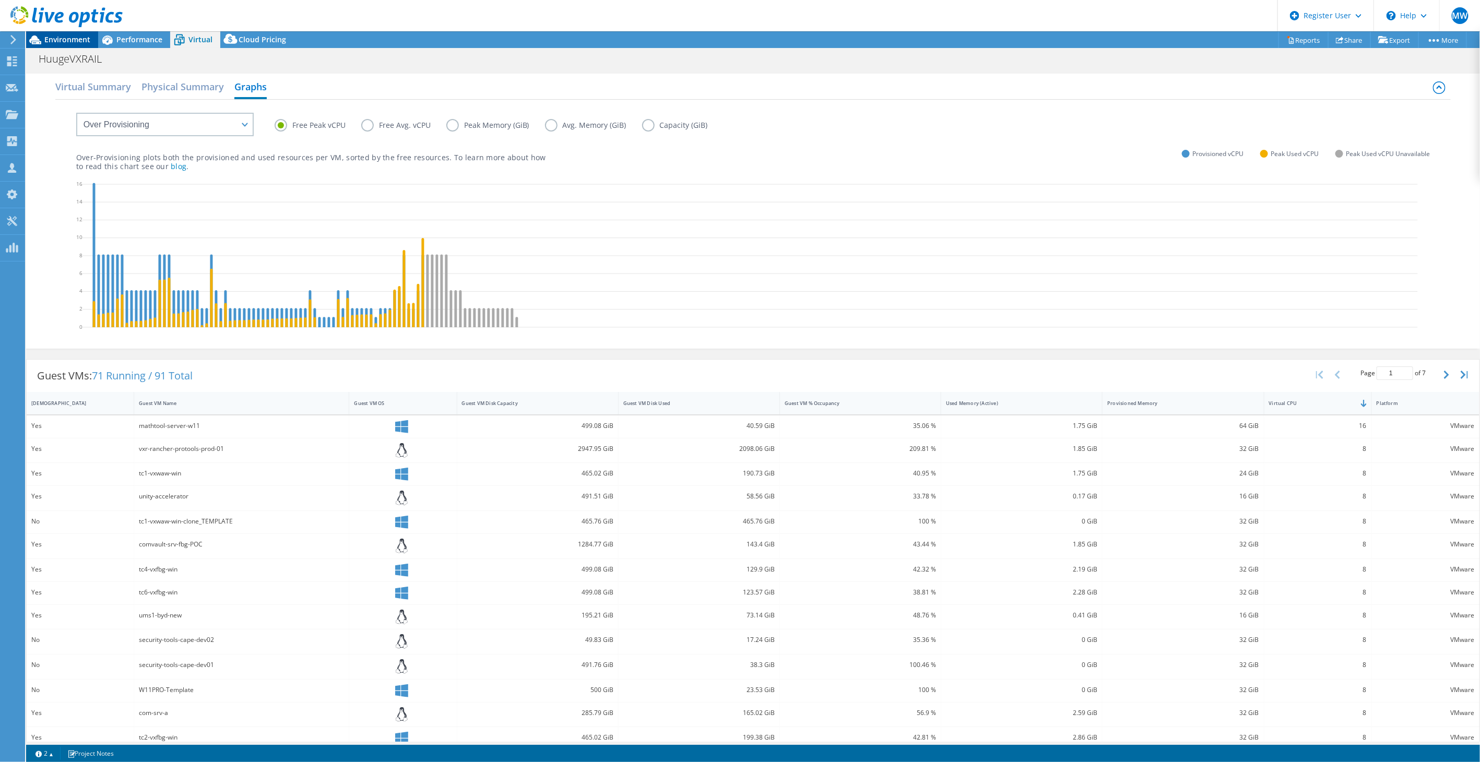
click at [77, 44] on span "Environment" at bounding box center [67, 39] width 46 height 10
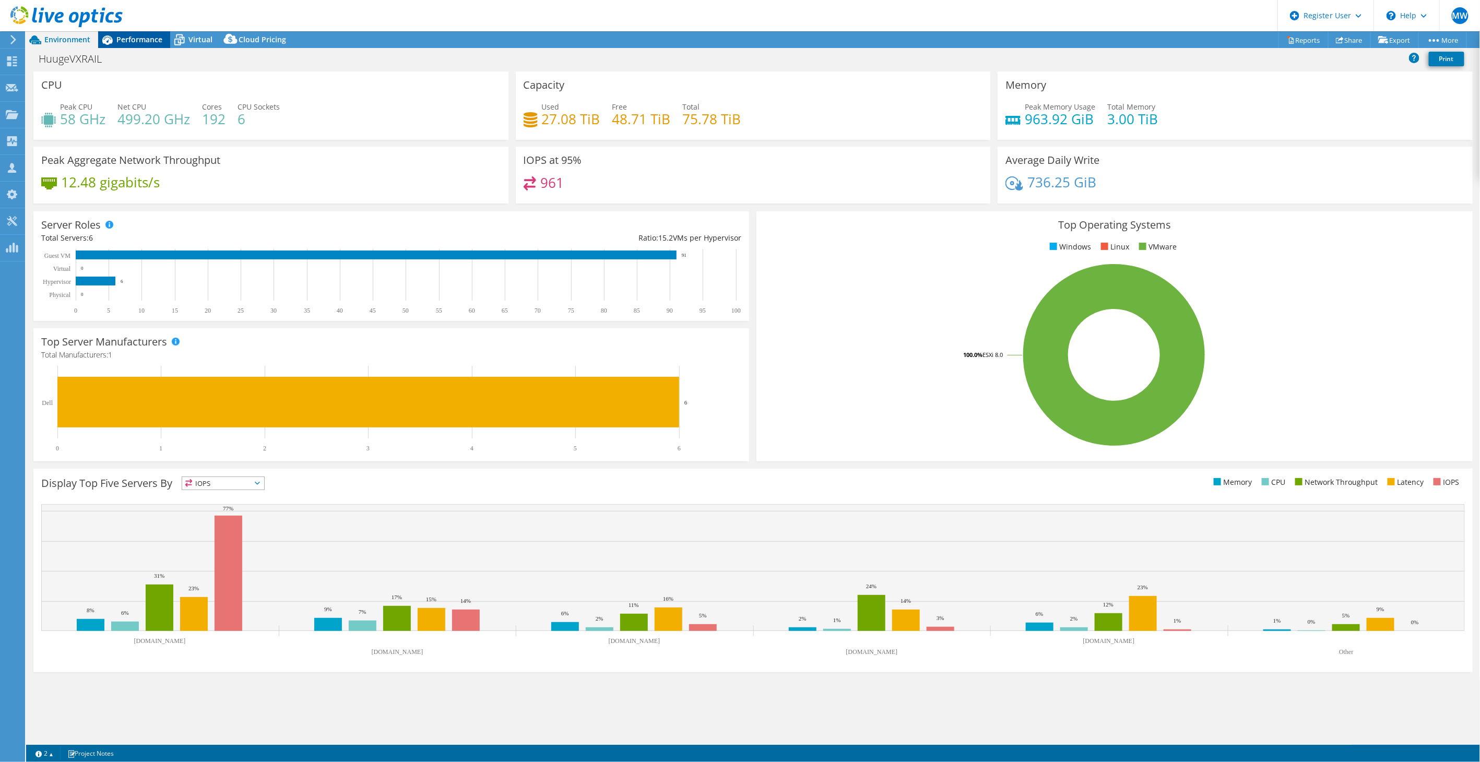
click at [115, 43] on icon at bounding box center [107, 40] width 18 height 18
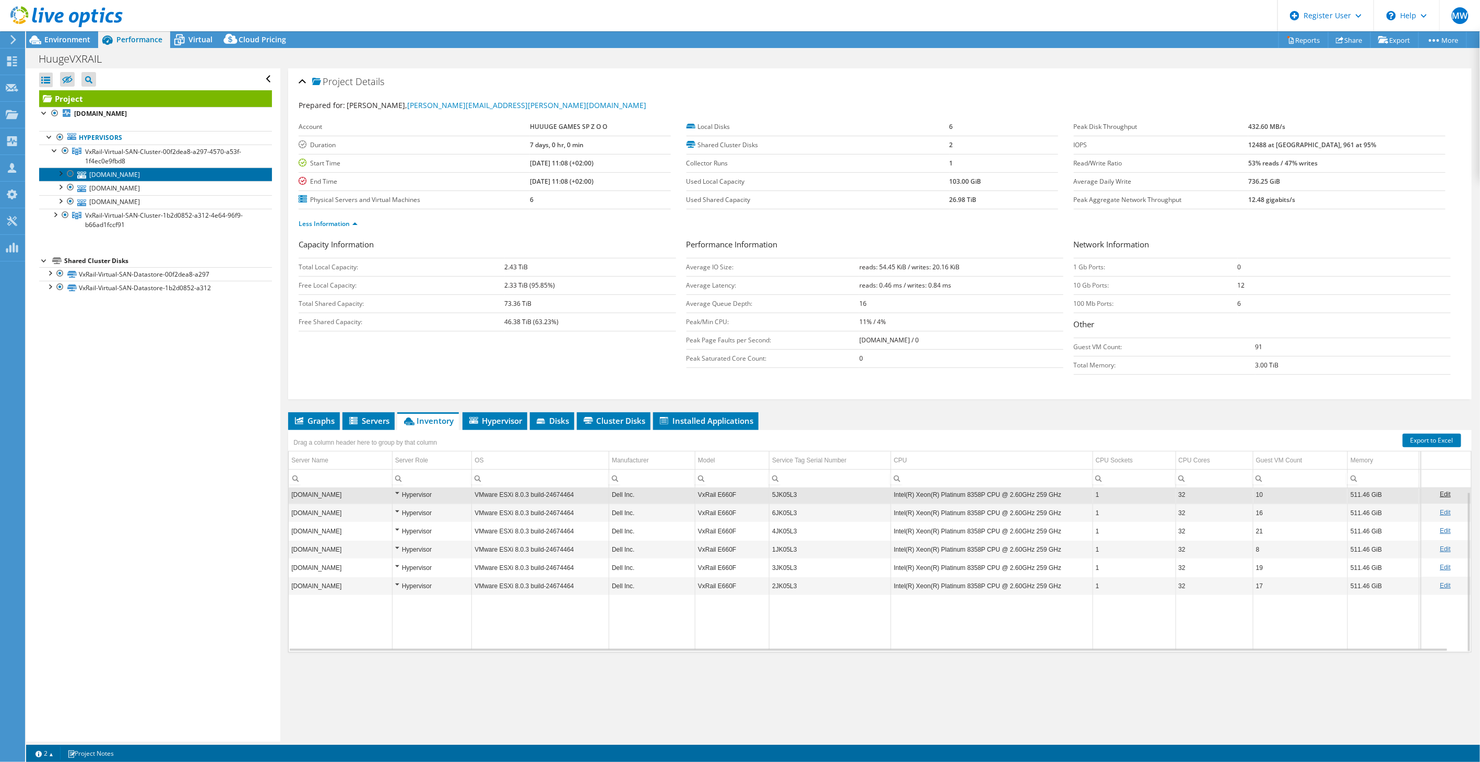
drag, startPoint x: 98, startPoint y: 170, endPoint x: 507, endPoint y: 449, distance: 494.8
click at [98, 171] on link "[DOMAIN_NAME]" at bounding box center [155, 175] width 233 height 14
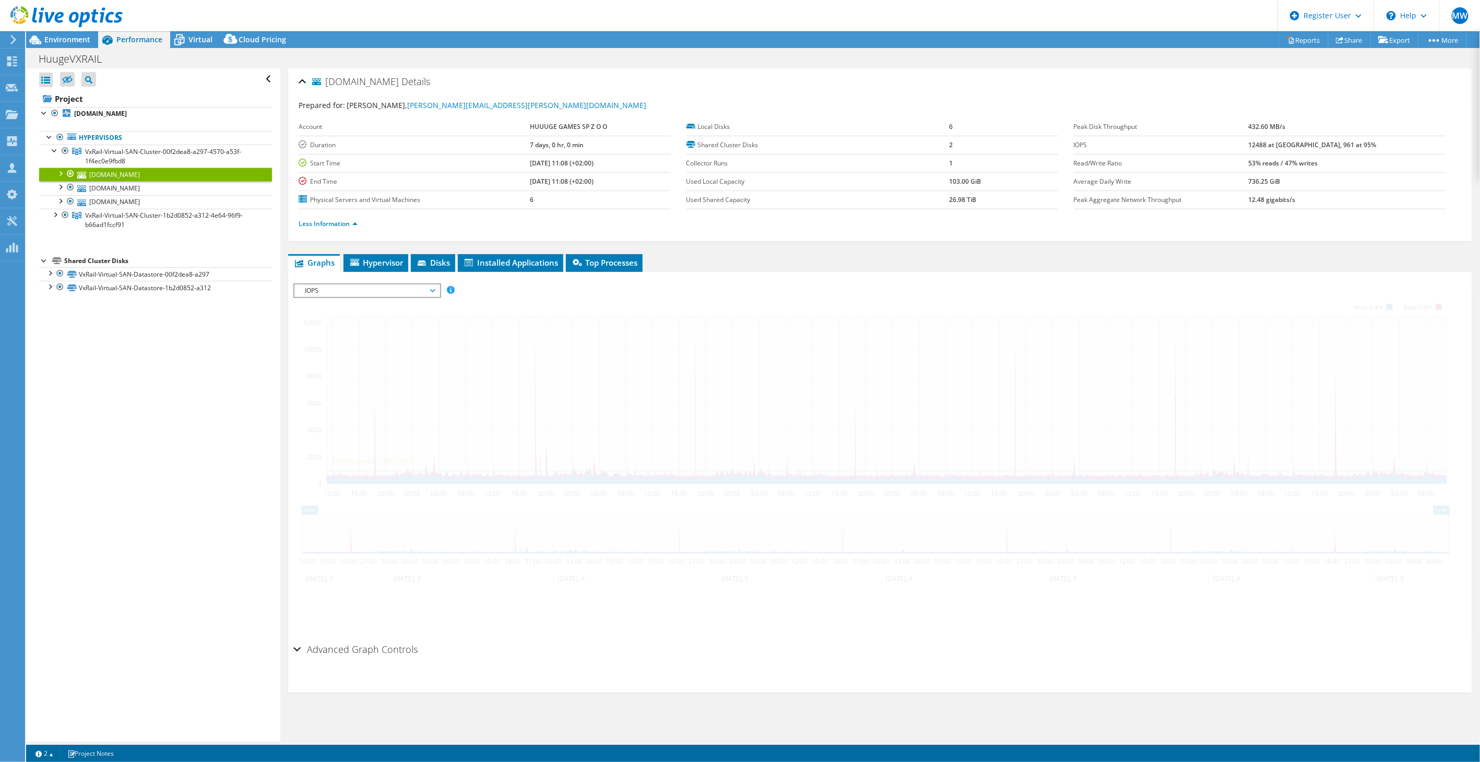
click at [307, 80] on h2 "esxi-fbg-02.huuuge.in Details" at bounding box center [365, 81] width 132 height 21
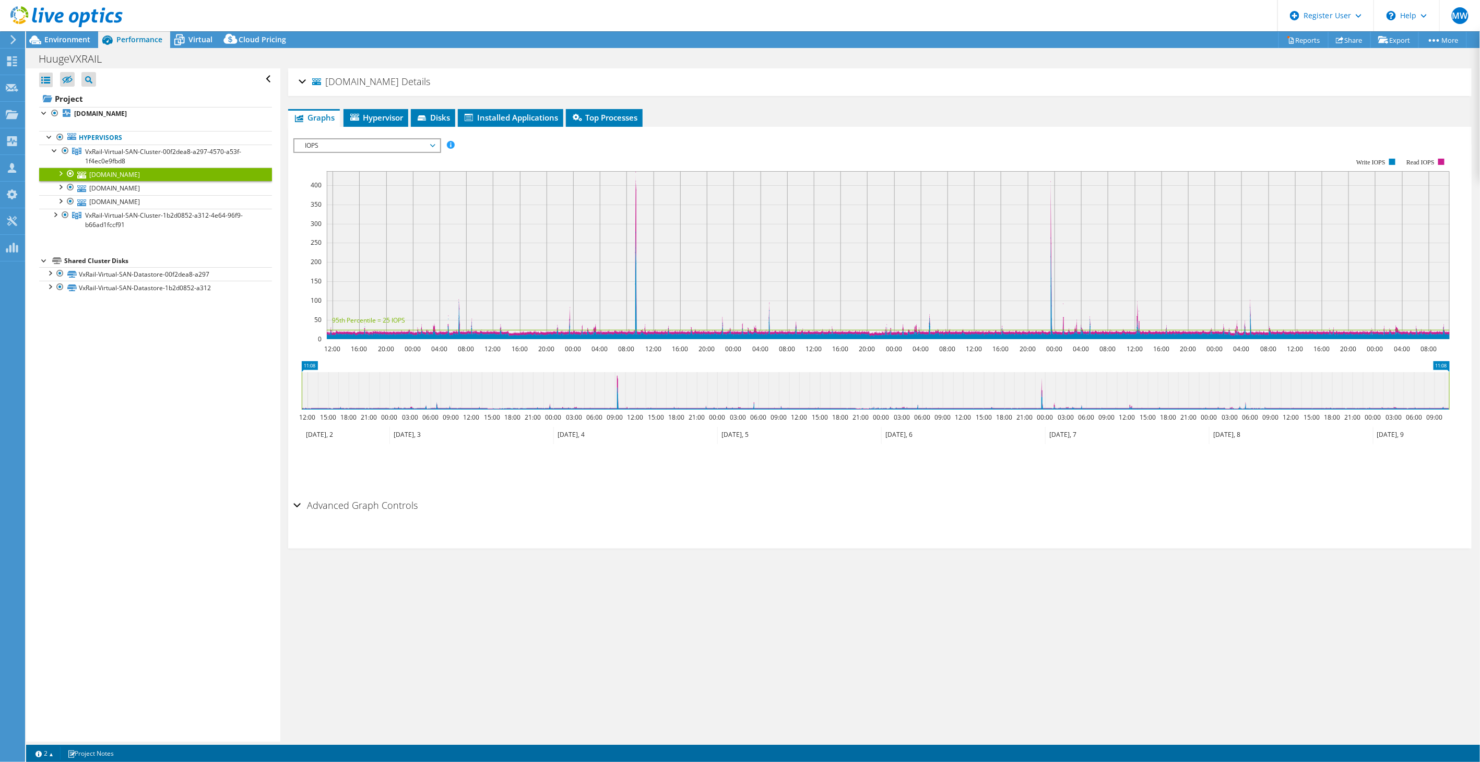
click at [361, 149] on span "IOPS" at bounding box center [367, 145] width 134 height 13
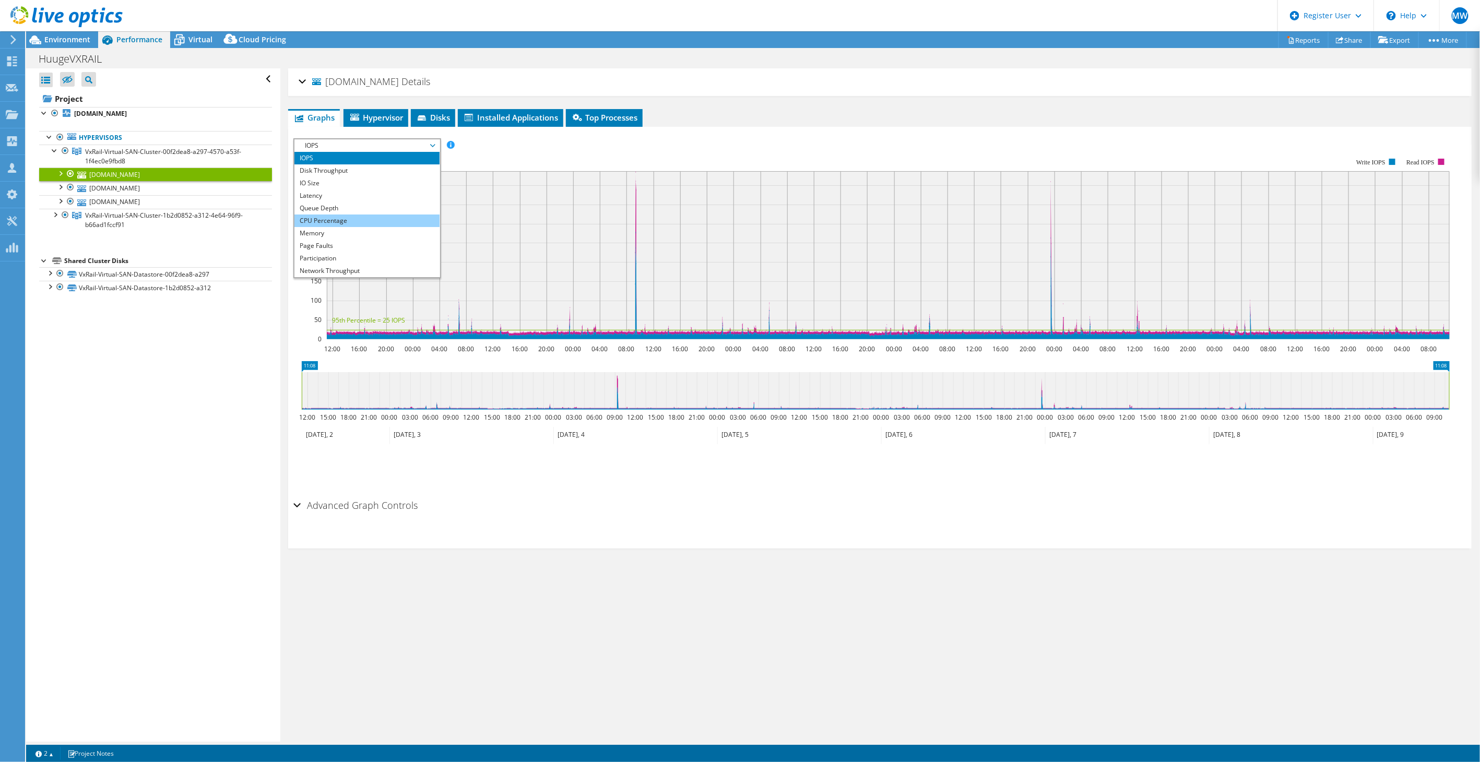
click at [336, 215] on li "CPU Percentage" at bounding box center [366, 221] width 145 height 13
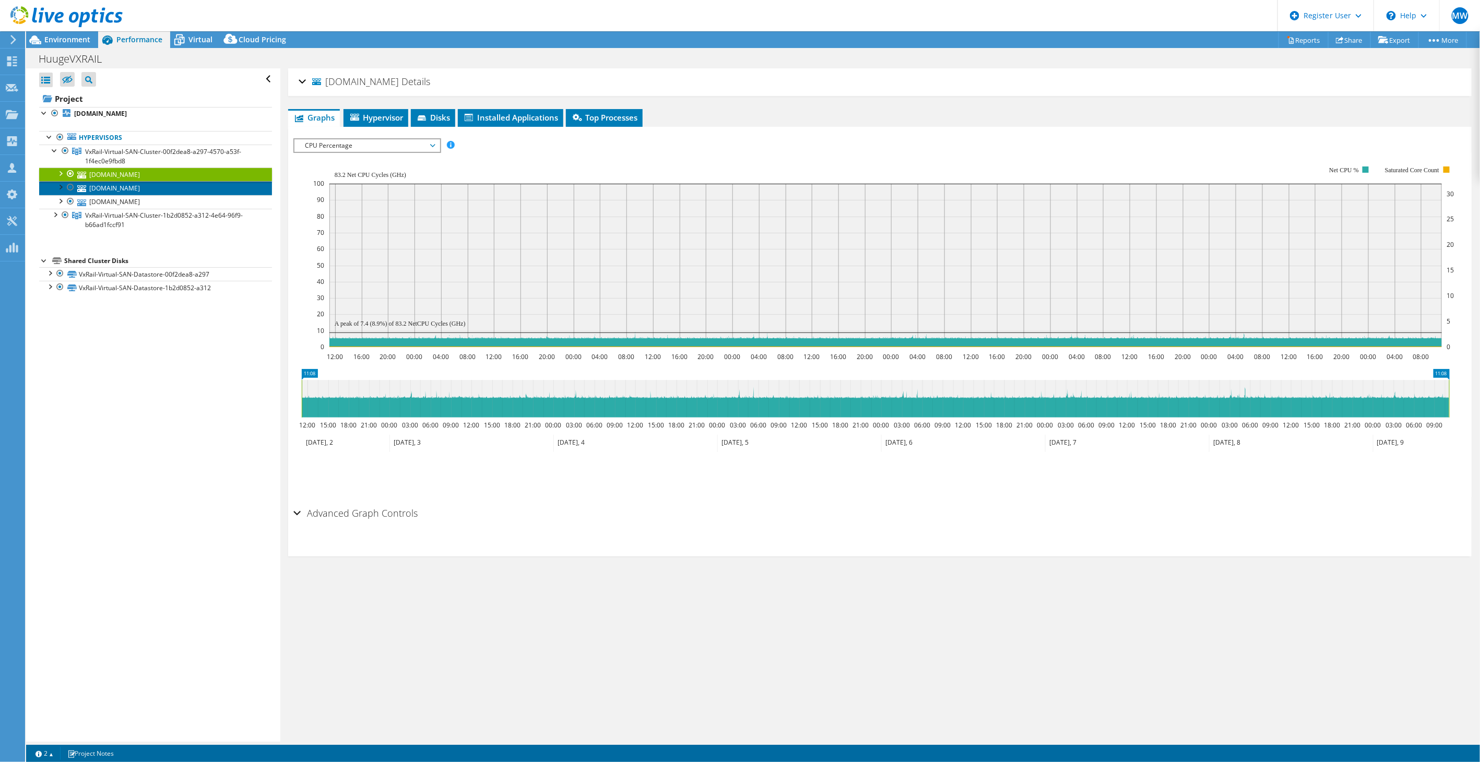
click at [161, 189] on link "[DOMAIN_NAME]" at bounding box center [155, 188] width 233 height 14
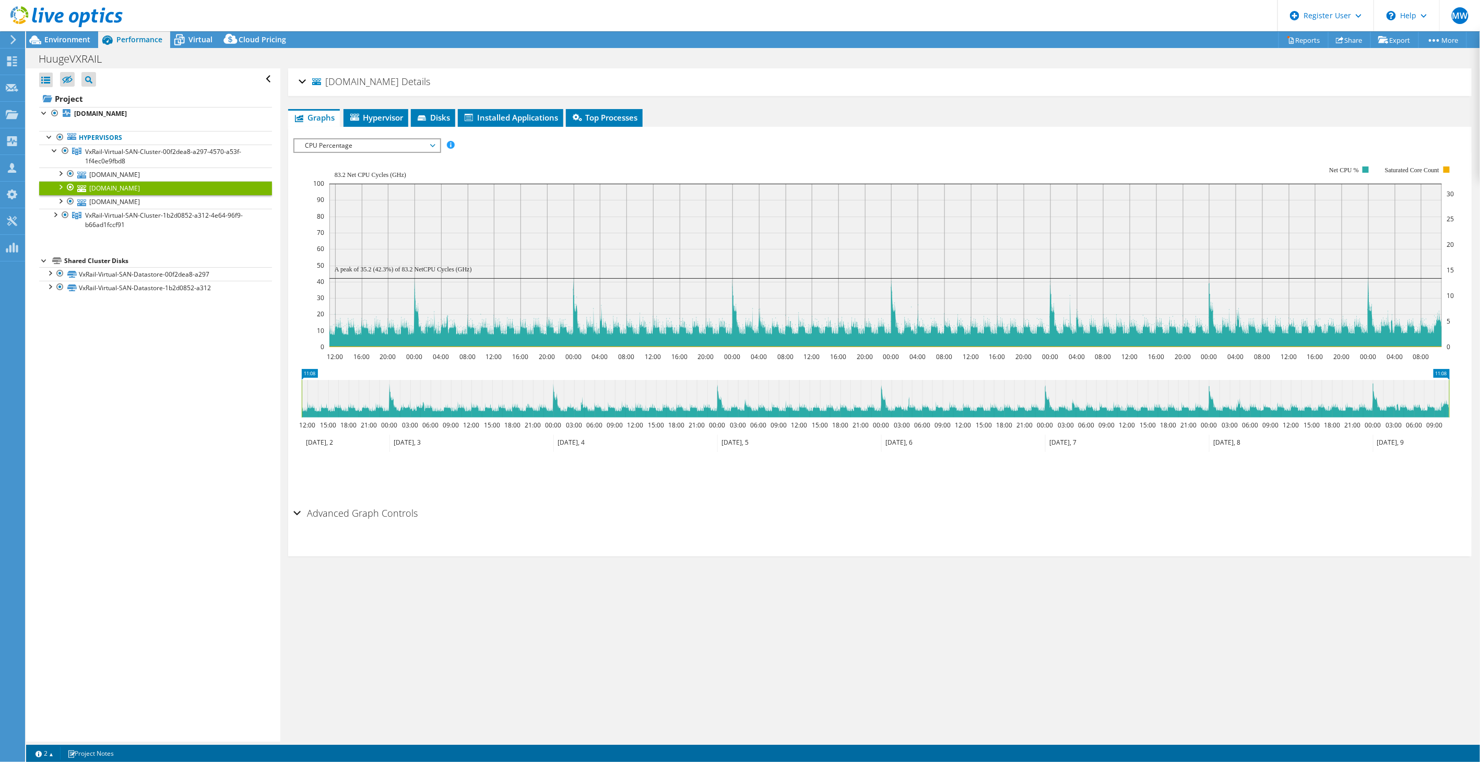
click at [350, 145] on span "CPU Percentage" at bounding box center [367, 145] width 134 height 13
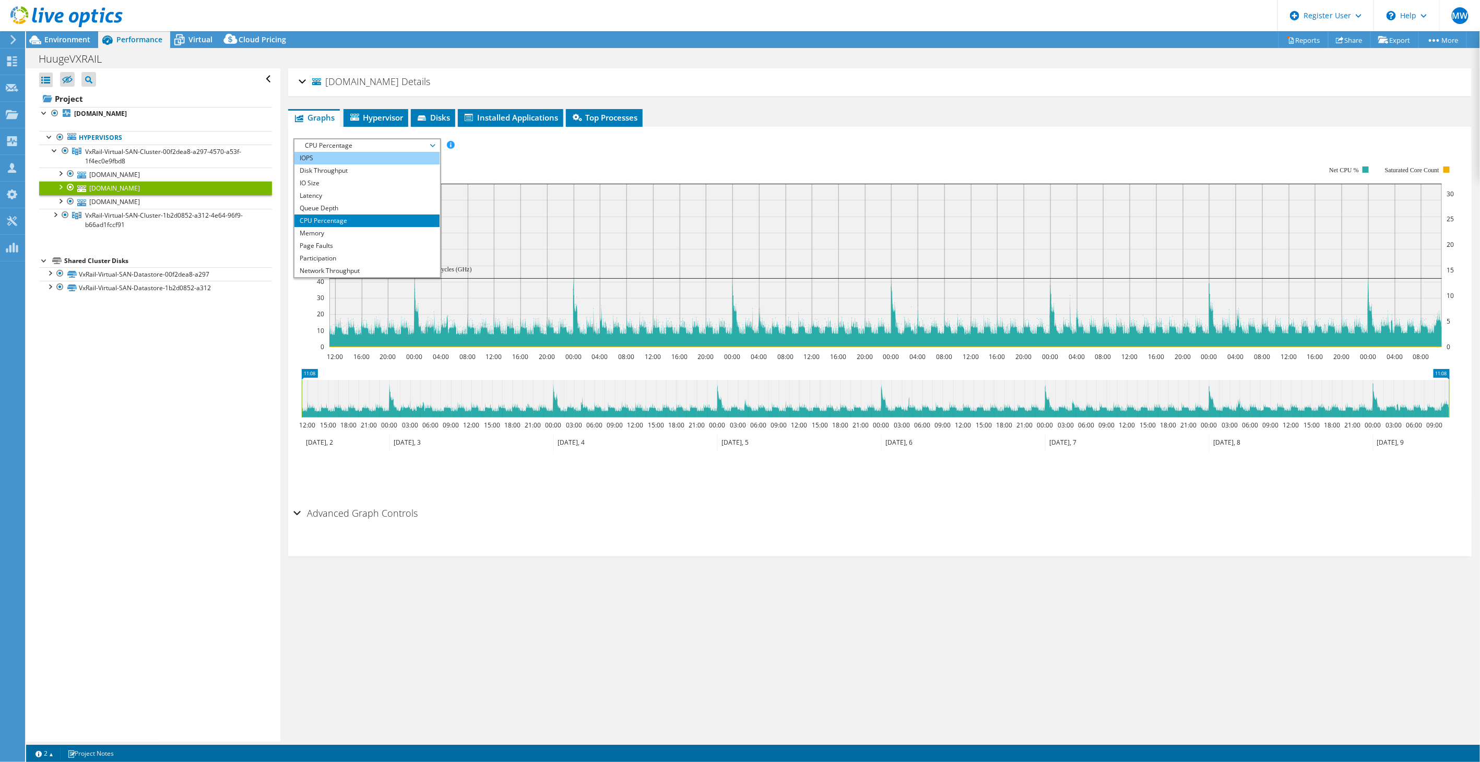
click at [324, 154] on li "IOPS" at bounding box center [366, 158] width 145 height 13
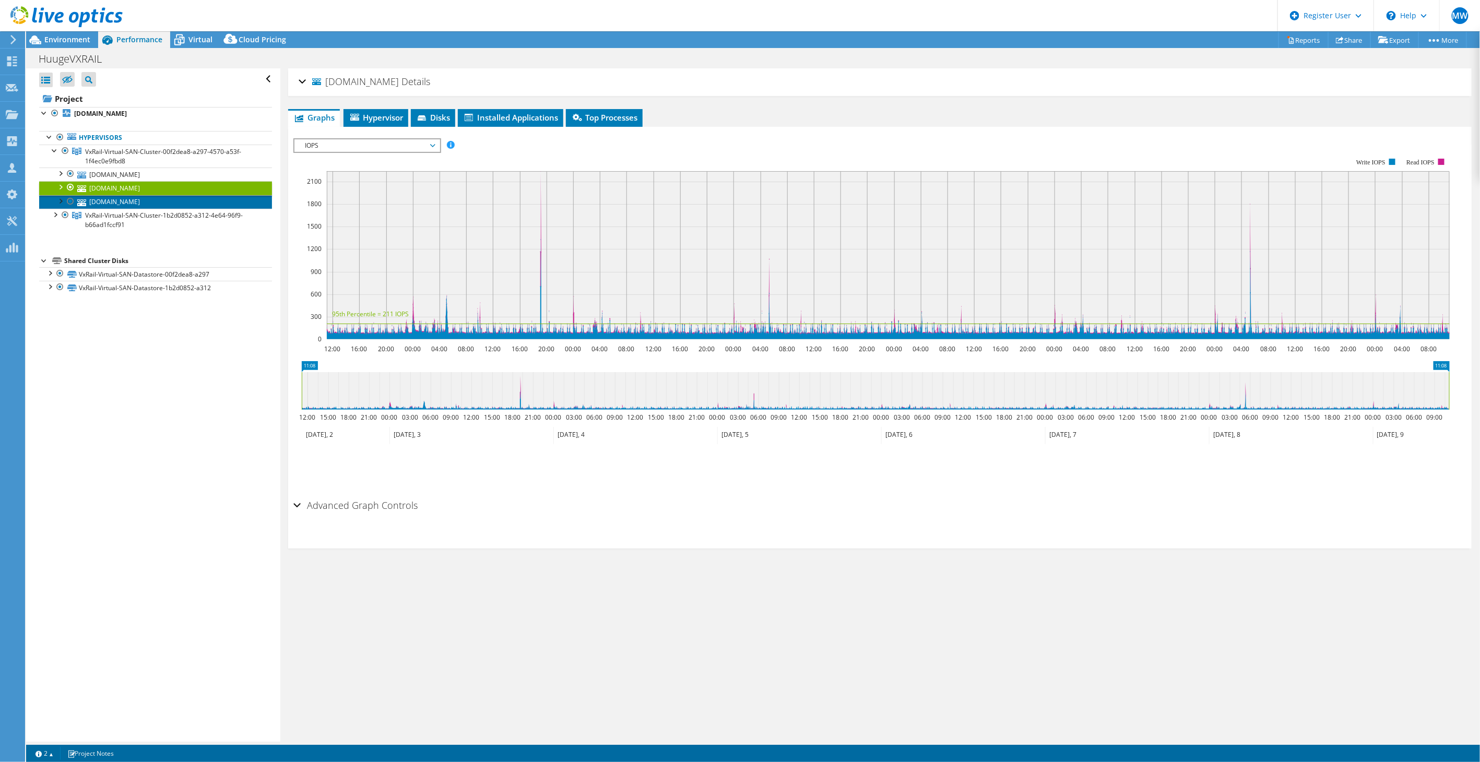
click at [144, 199] on link "[DOMAIN_NAME]" at bounding box center [155, 202] width 233 height 14
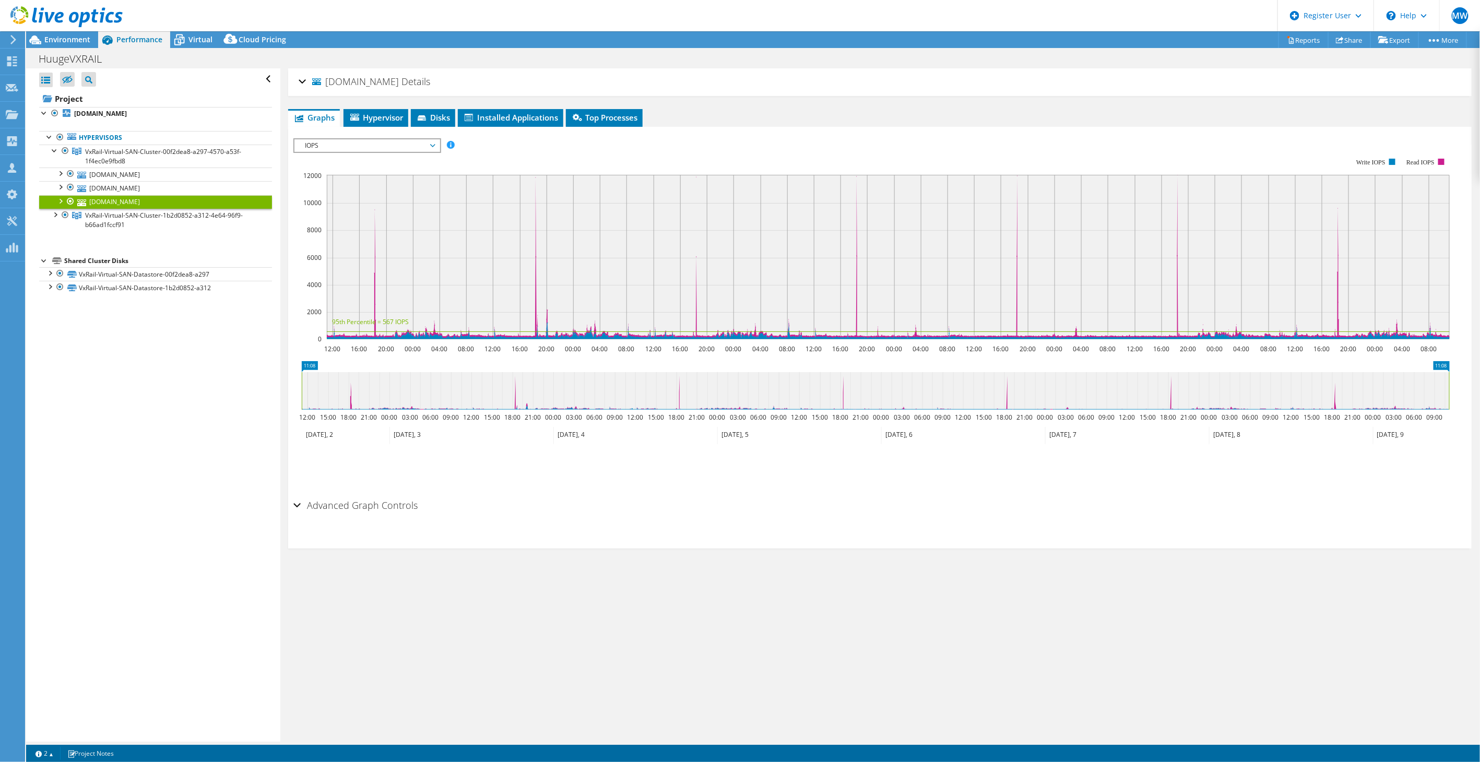
click at [356, 148] on span "IOPS" at bounding box center [367, 145] width 134 height 13
click at [357, 147] on span "IOPS" at bounding box center [367, 145] width 134 height 13
drag, startPoint x: 376, startPoint y: 698, endPoint x: 399, endPoint y: 657, distance: 47.0
click at [376, 698] on div "esxi-fbg-01.huuuge.in Details Operating System VMware ESXi 8.0.3 build-24674464…" at bounding box center [879, 404] width 1199 height 673
click at [303, 85] on div "esxi-fbg-01.huuuge.in Details" at bounding box center [880, 82] width 1163 height 22
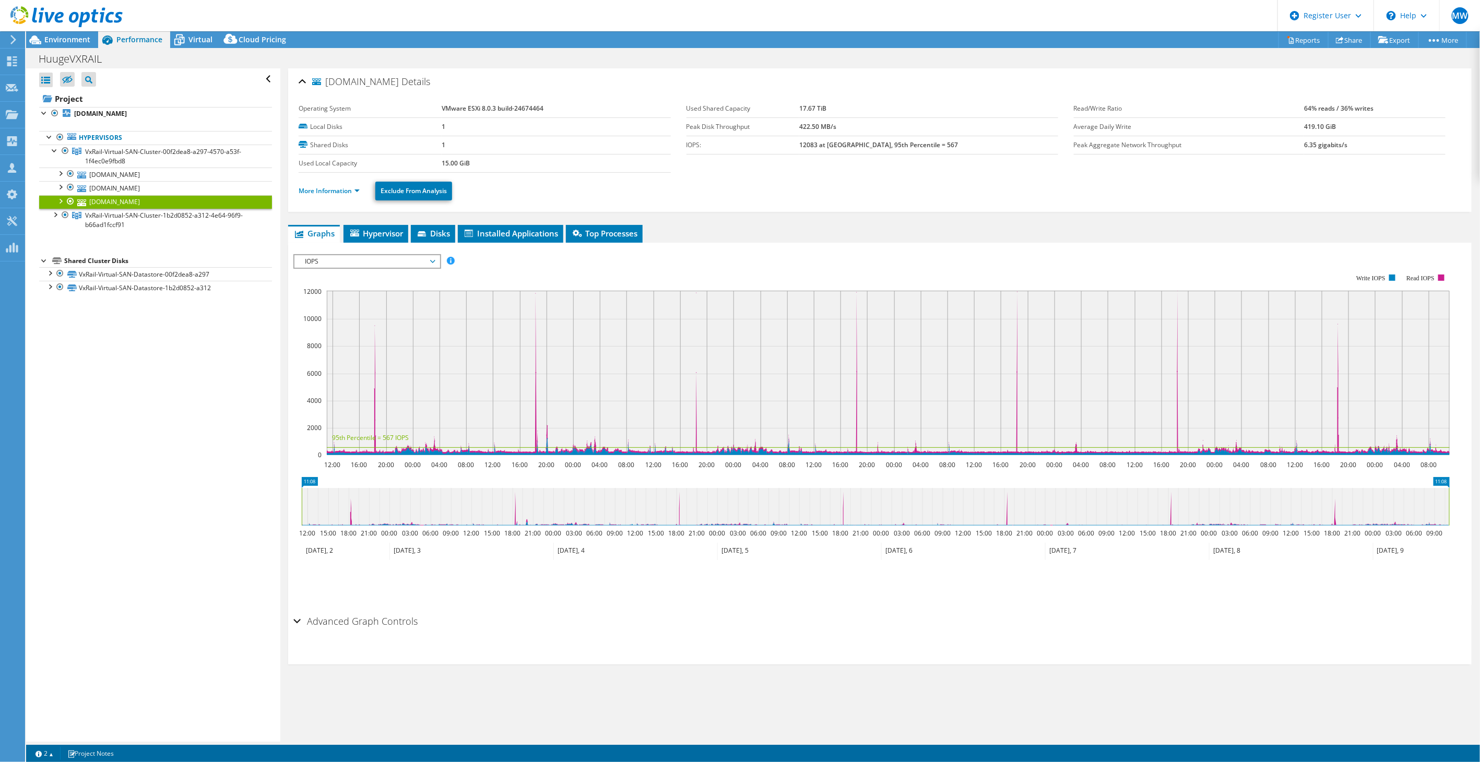
click at [374, 268] on rect at bounding box center [871, 364] width 1156 height 209
drag, startPoint x: 368, startPoint y: 263, endPoint x: 362, endPoint y: 266, distance: 6.8
click at [368, 263] on span "IOPS" at bounding box center [367, 261] width 134 height 13
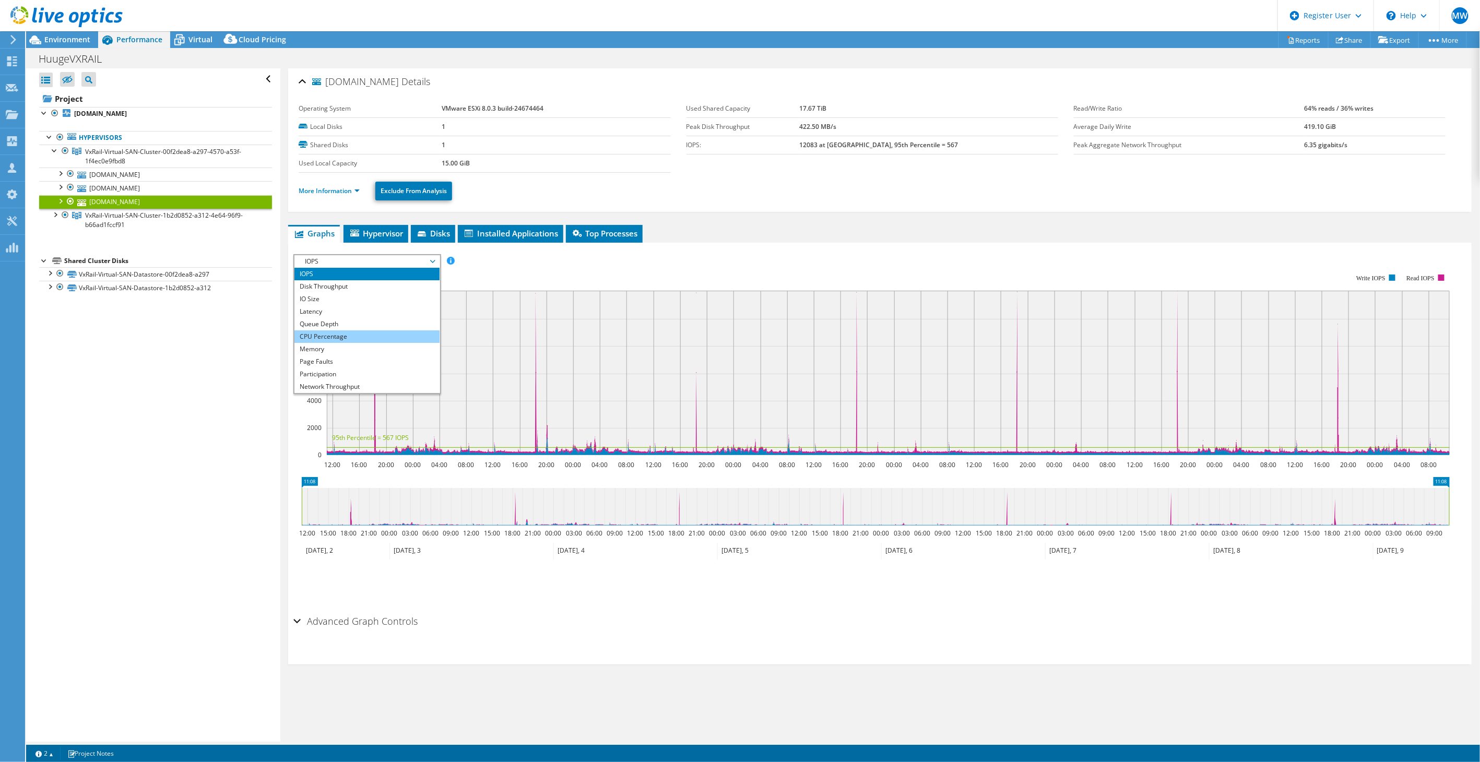
click at [328, 334] on li "CPU Percentage" at bounding box center [366, 336] width 145 height 13
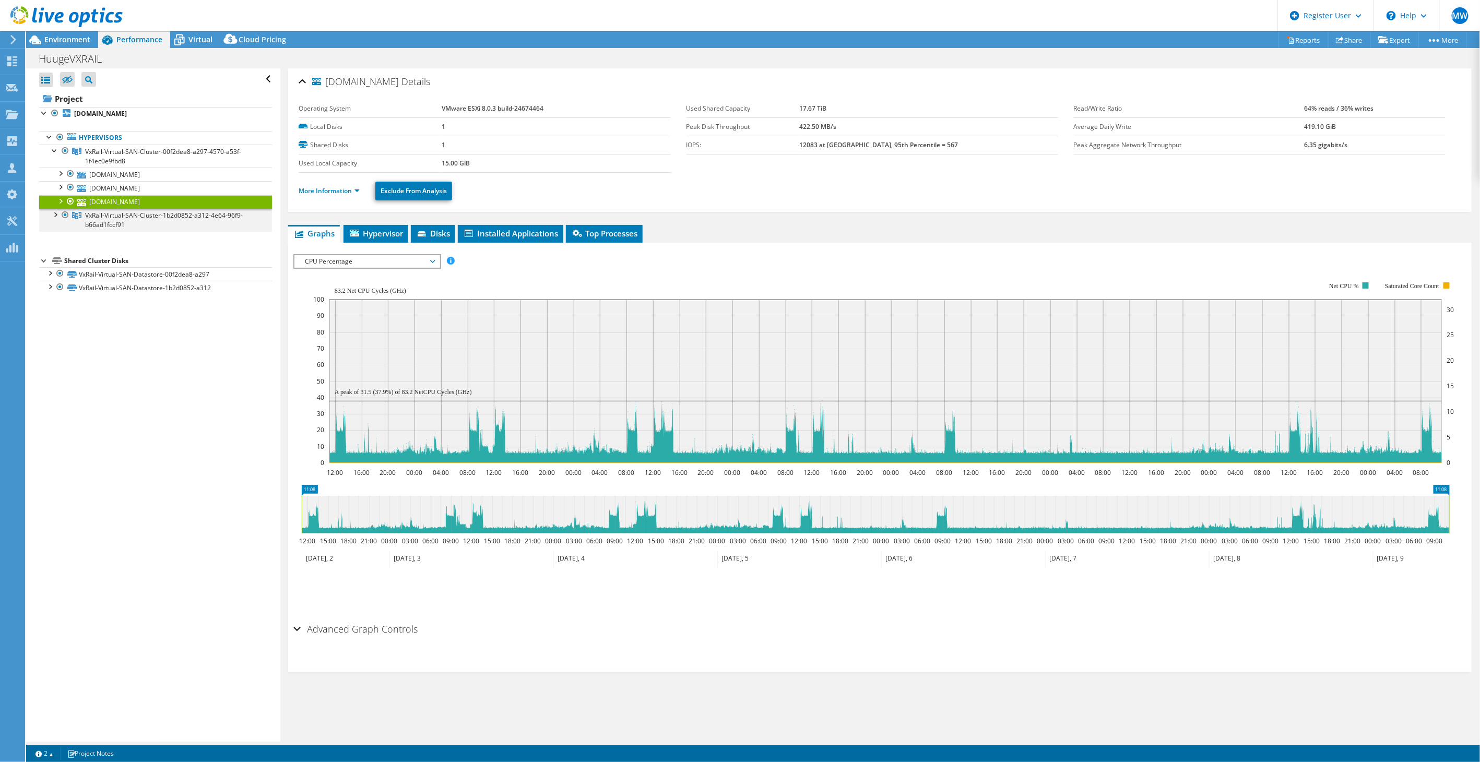
click at [55, 212] on div at bounding box center [55, 214] width 10 height 10
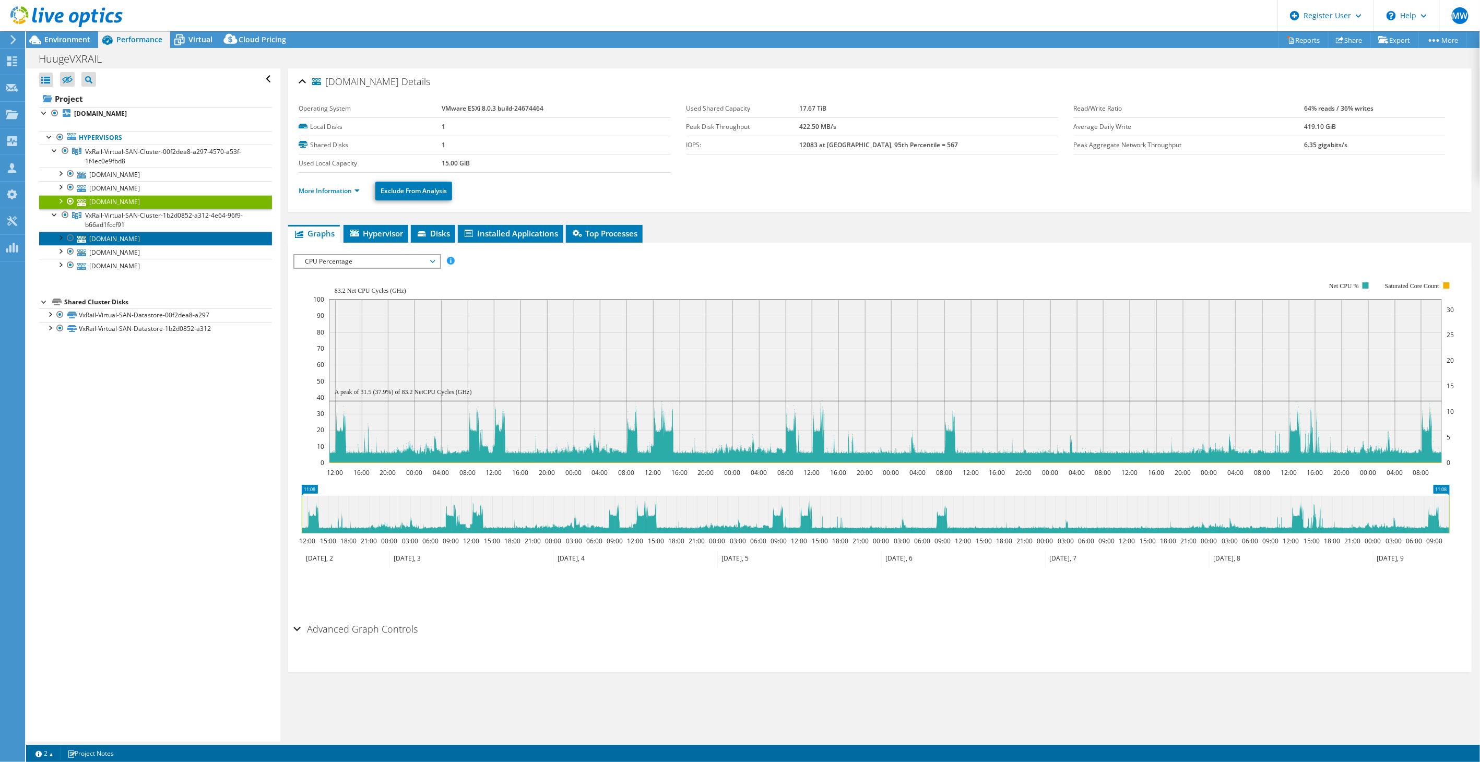
click at [88, 240] on link "[DOMAIN_NAME]" at bounding box center [155, 239] width 233 height 14
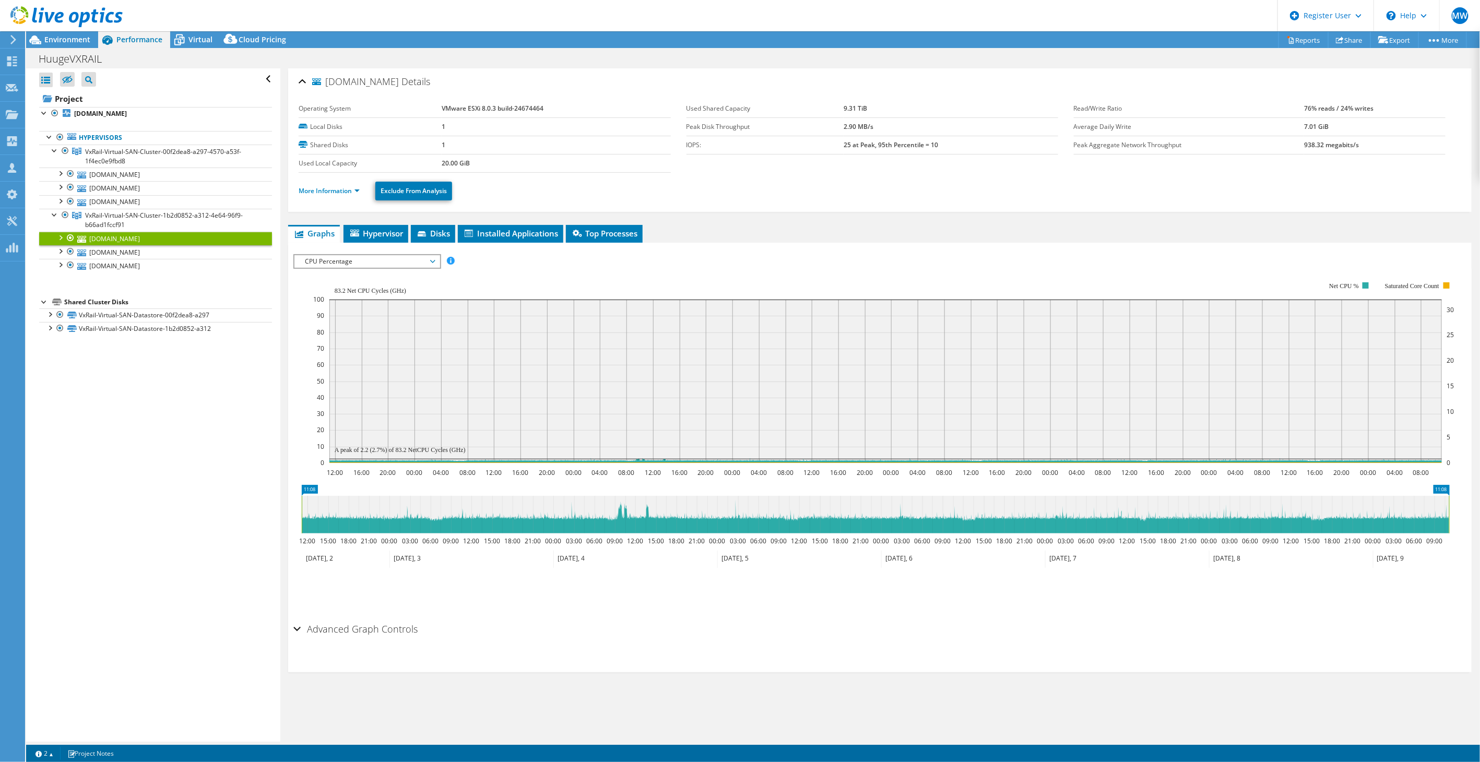
drag, startPoint x: 401, startPoint y: 258, endPoint x: 386, endPoint y: 278, distance: 24.5
click at [401, 258] on span "CPU Percentage" at bounding box center [367, 261] width 134 height 13
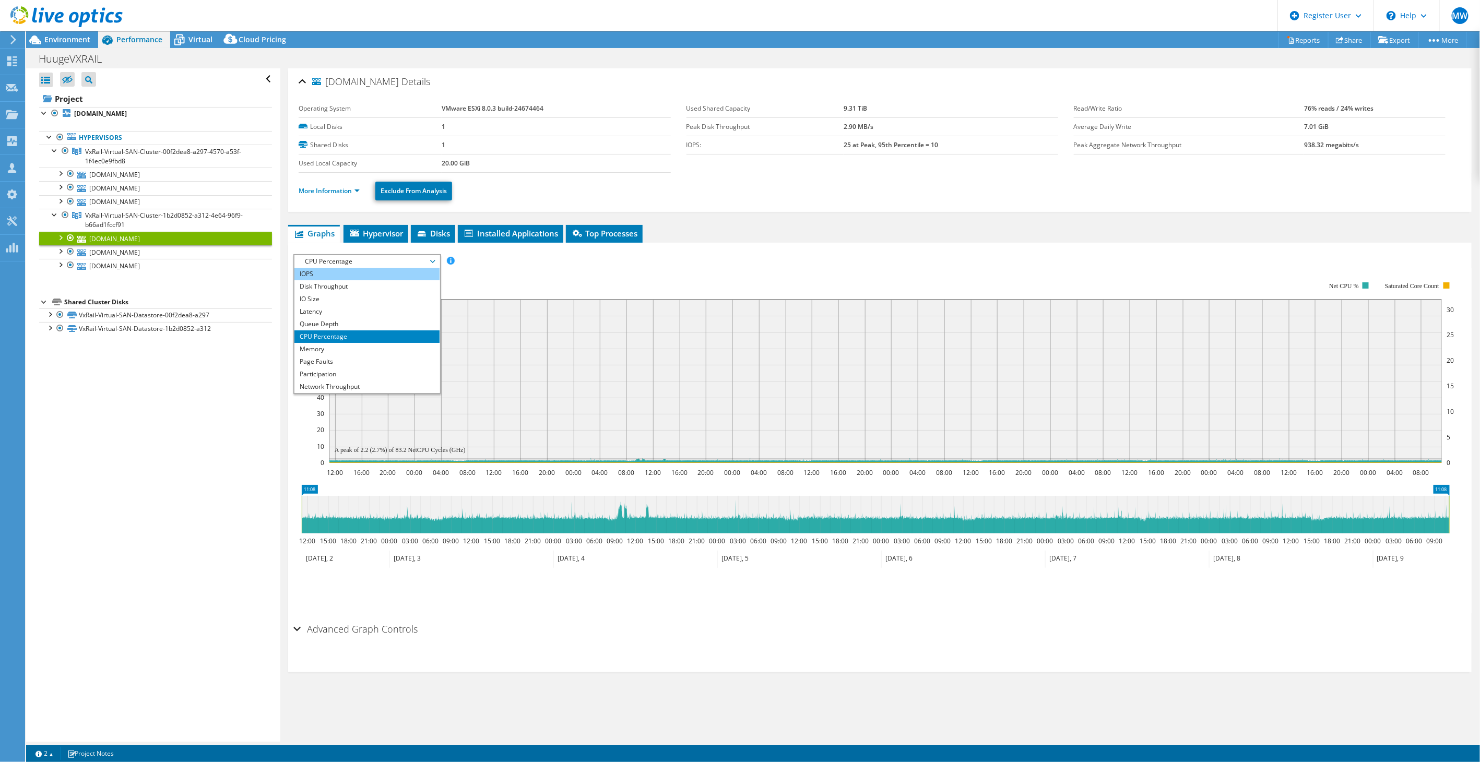
click at [310, 275] on li "IOPS" at bounding box center [366, 274] width 145 height 13
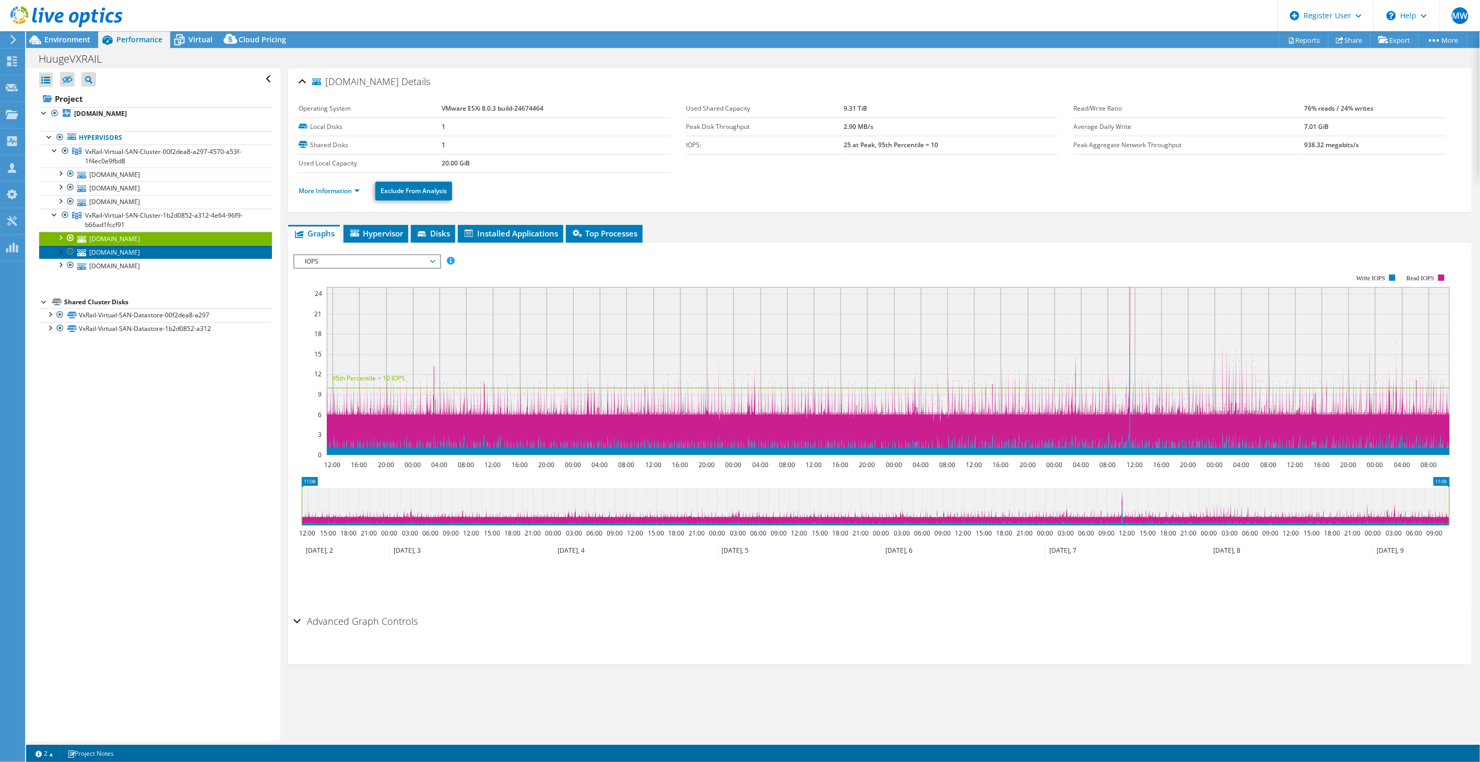
click at [112, 255] on link "[DOMAIN_NAME]" at bounding box center [155, 252] width 233 height 14
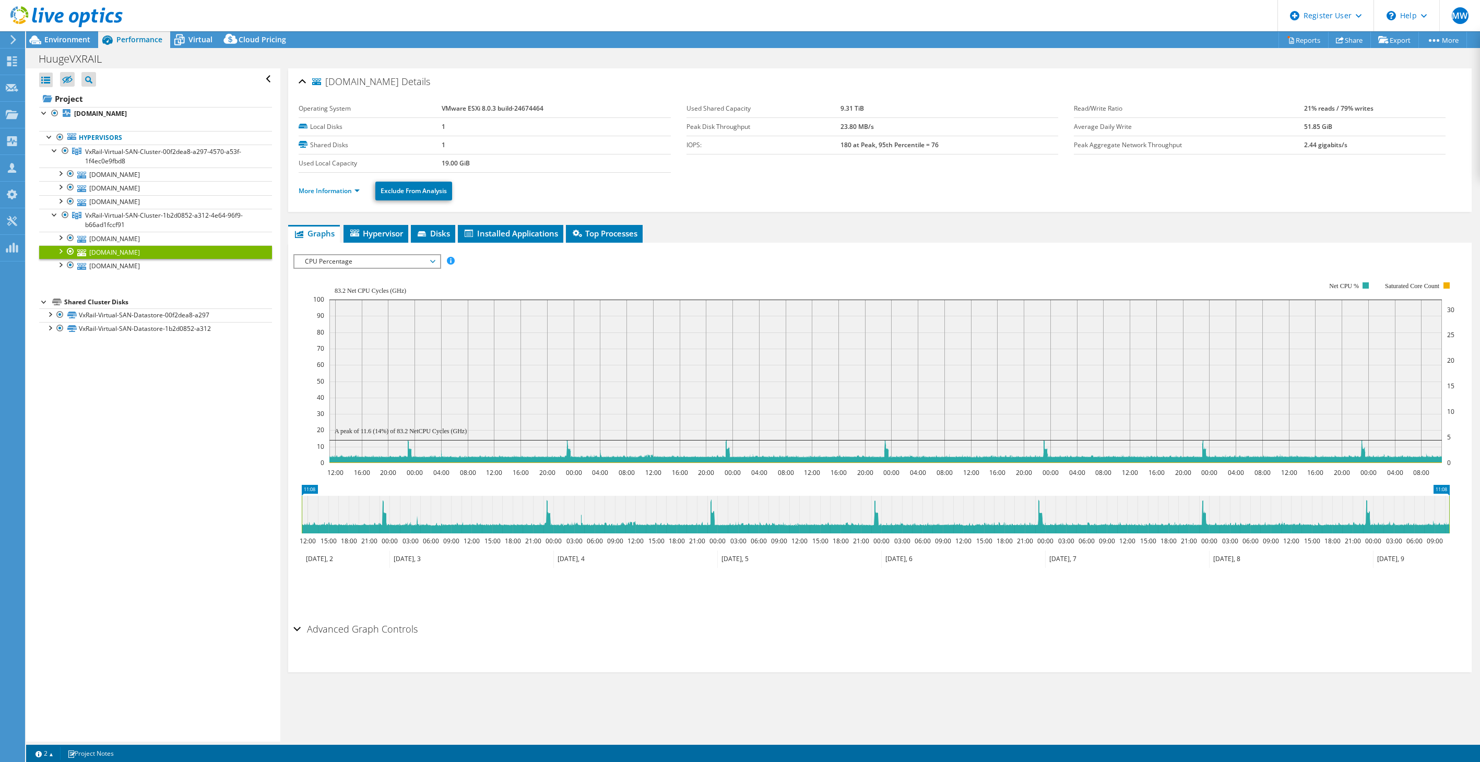
select select "Over Provisioning"
select select "EUFrankfurt"
select select "USD"
click at [147, 268] on link "[DOMAIN_NAME]" at bounding box center [155, 266] width 233 height 14
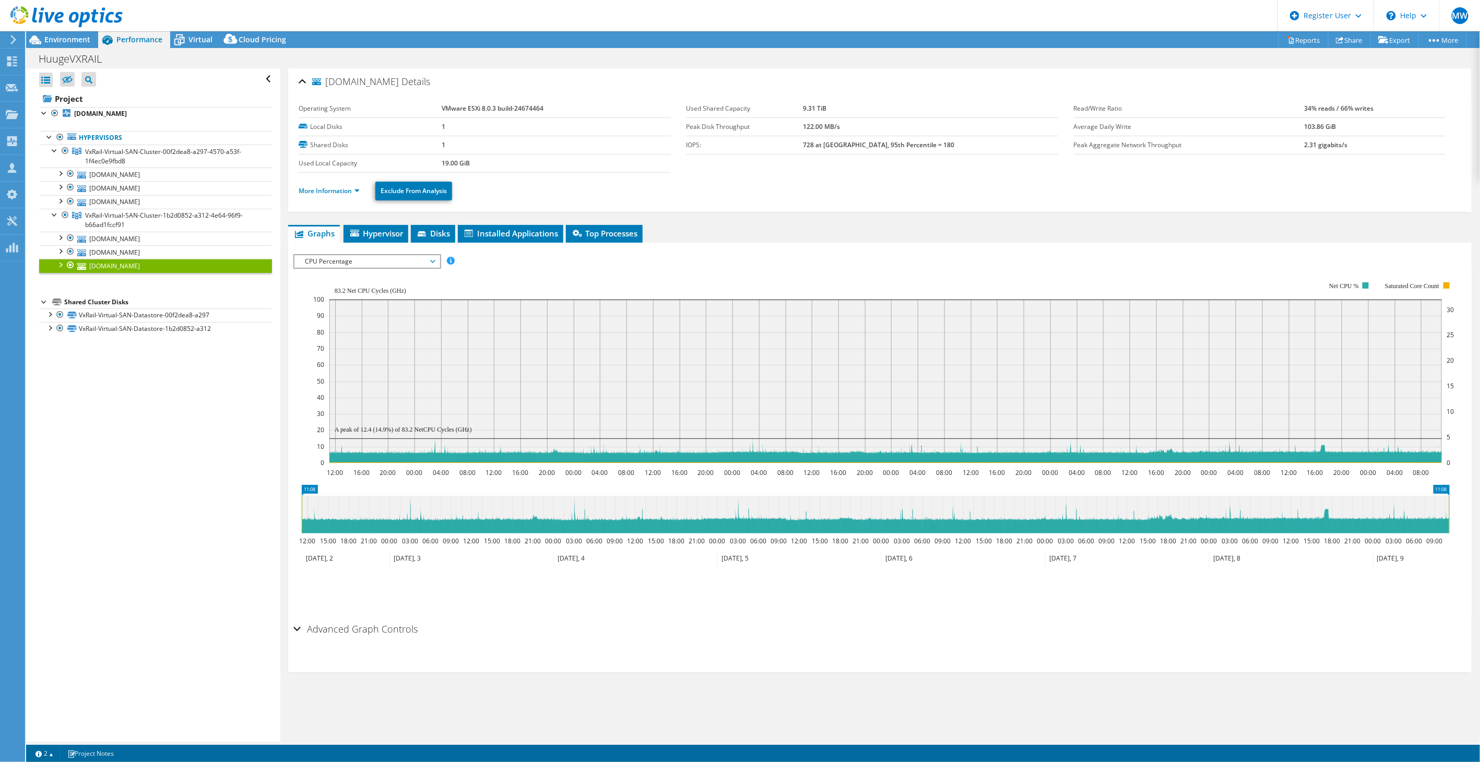
click at [399, 263] on span "CPU Percentage" at bounding box center [367, 261] width 134 height 13
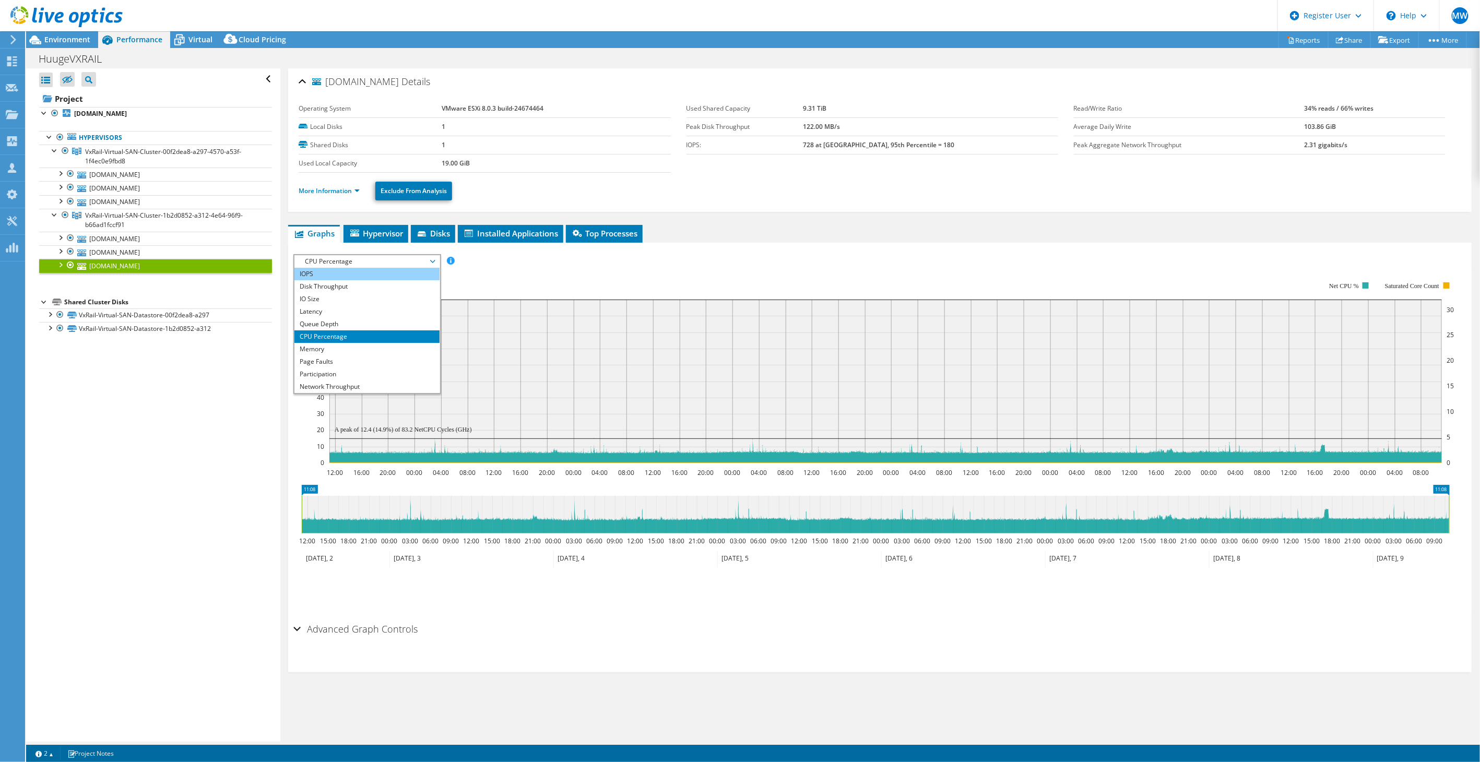
click at [355, 272] on li "IOPS" at bounding box center [366, 274] width 145 height 13
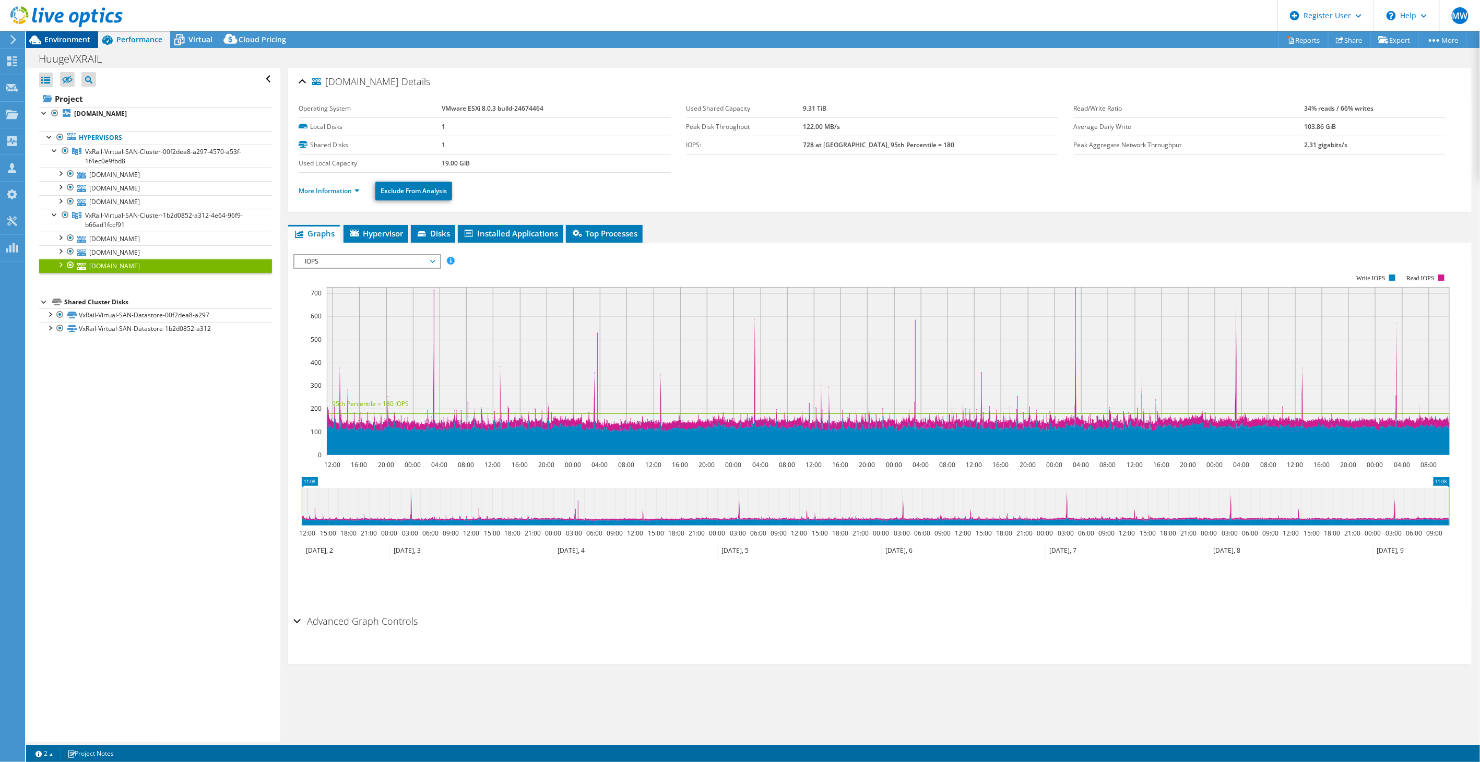
click at [72, 40] on span "Environment" at bounding box center [67, 39] width 46 height 10
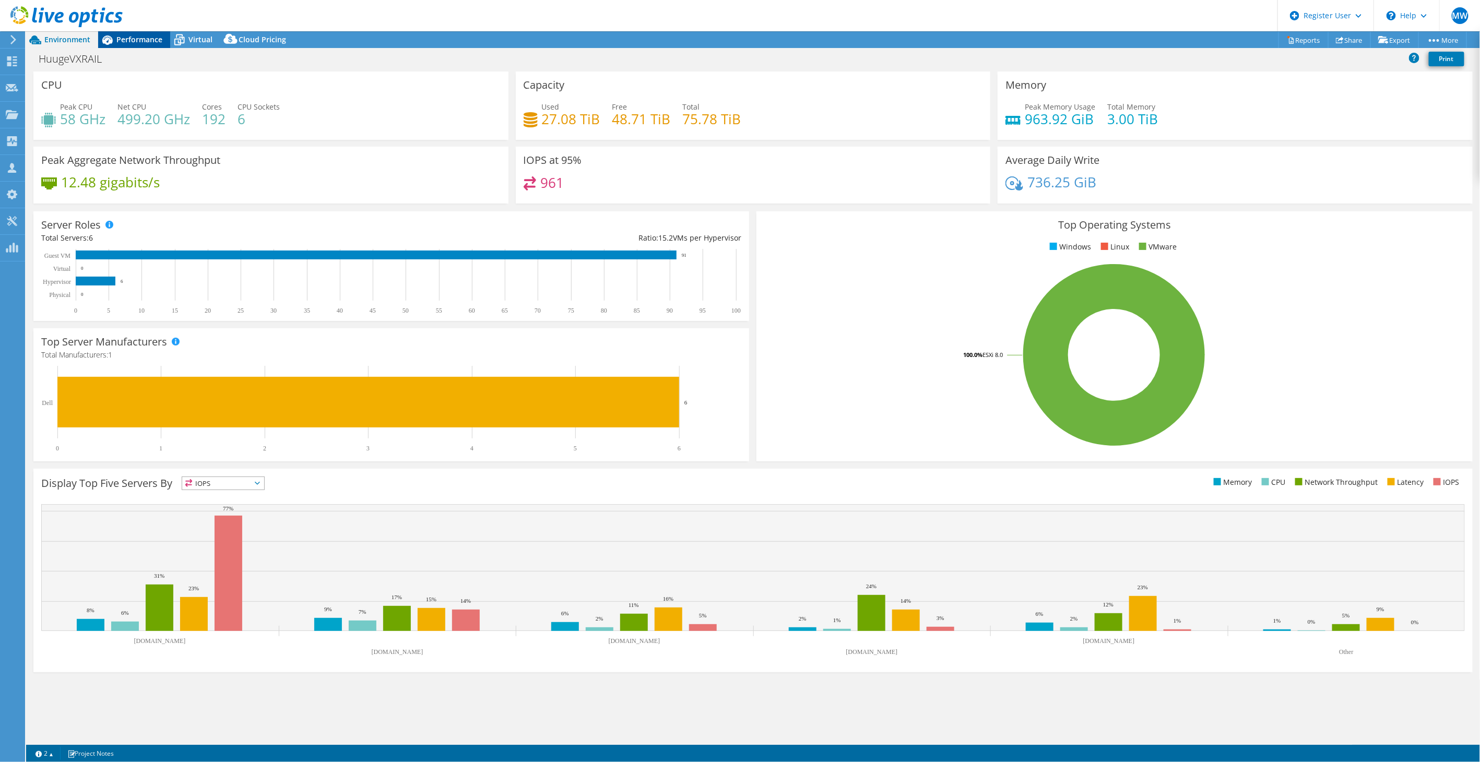
click at [148, 32] on div "Performance" at bounding box center [134, 39] width 72 height 17
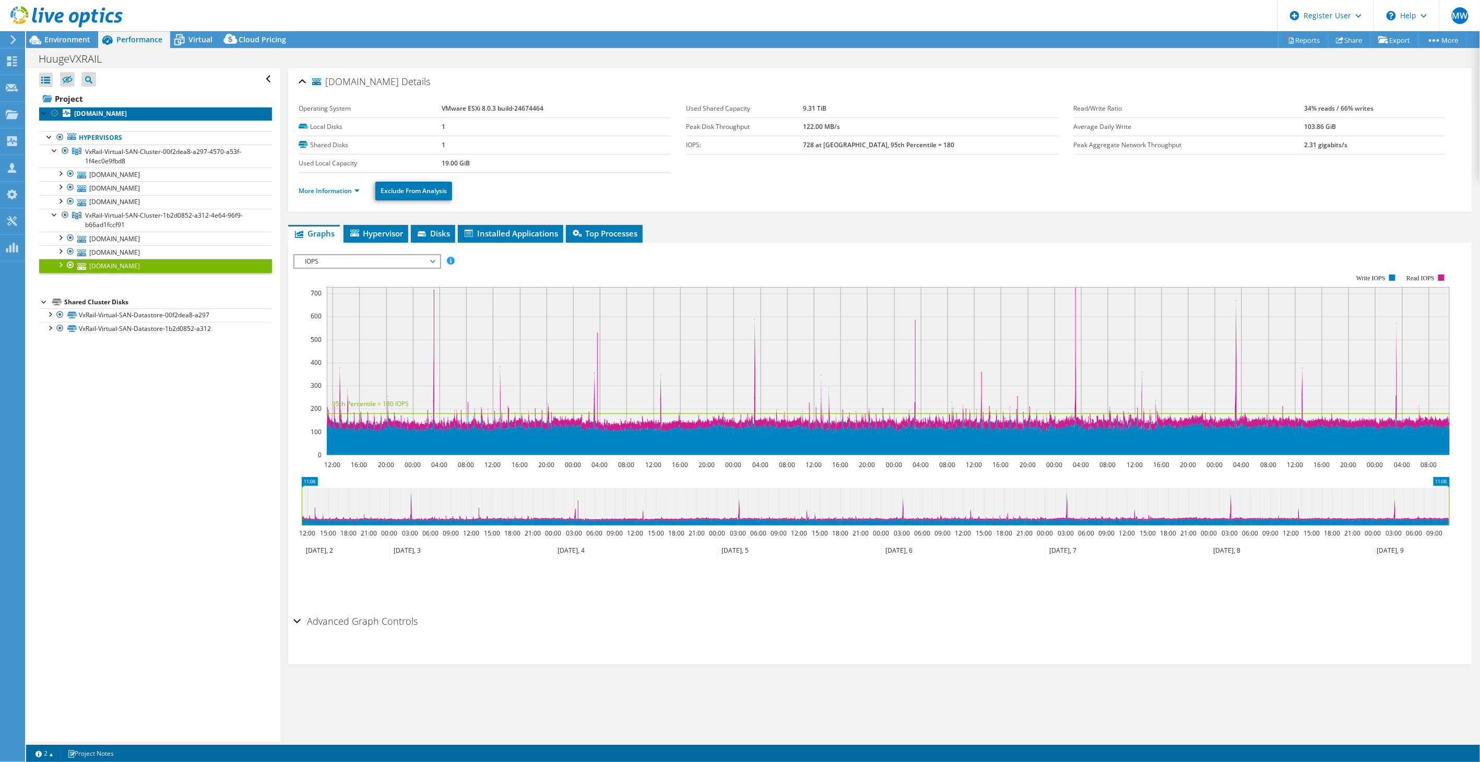
click at [90, 113] on b "[DOMAIN_NAME]" at bounding box center [100, 113] width 53 height 9
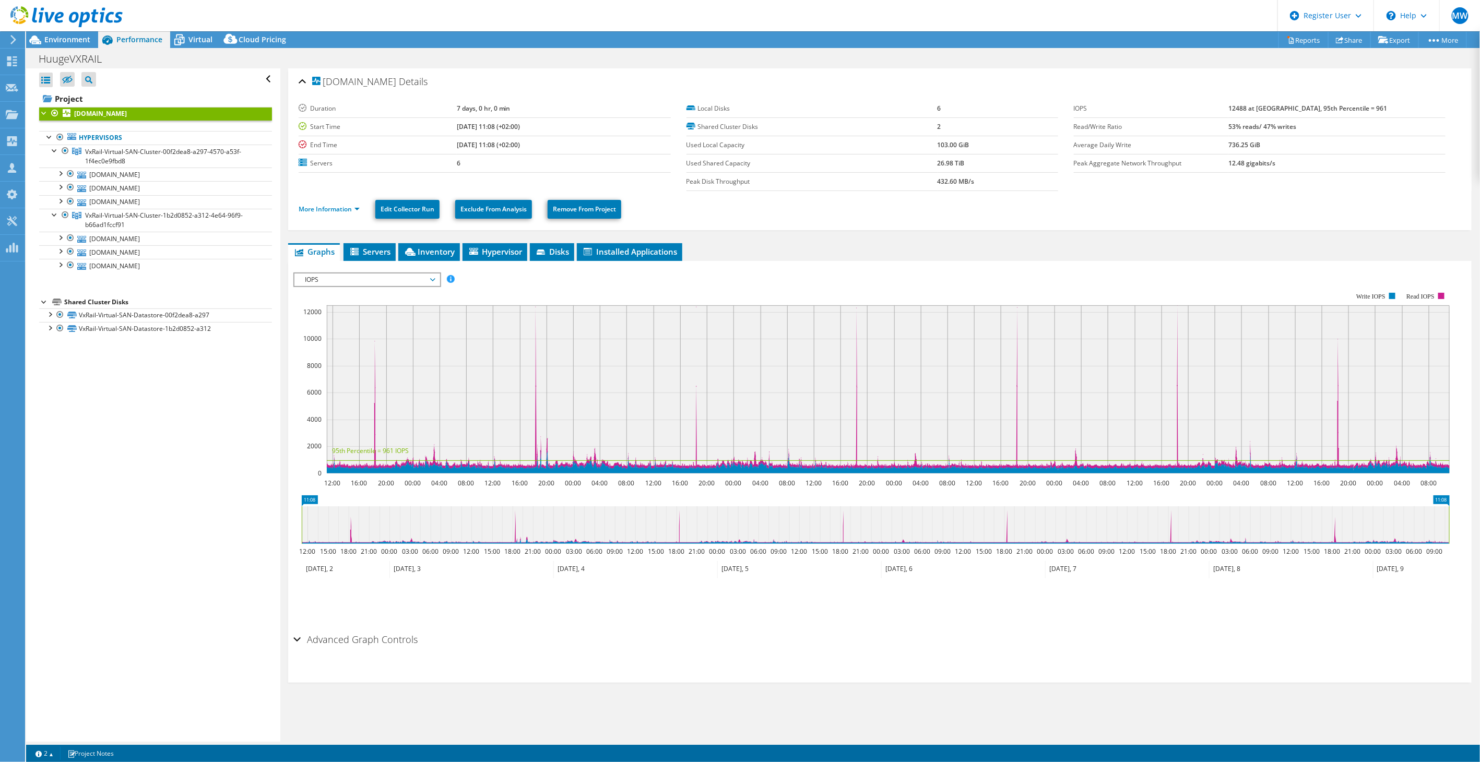
click at [384, 281] on span "IOPS" at bounding box center [367, 280] width 134 height 13
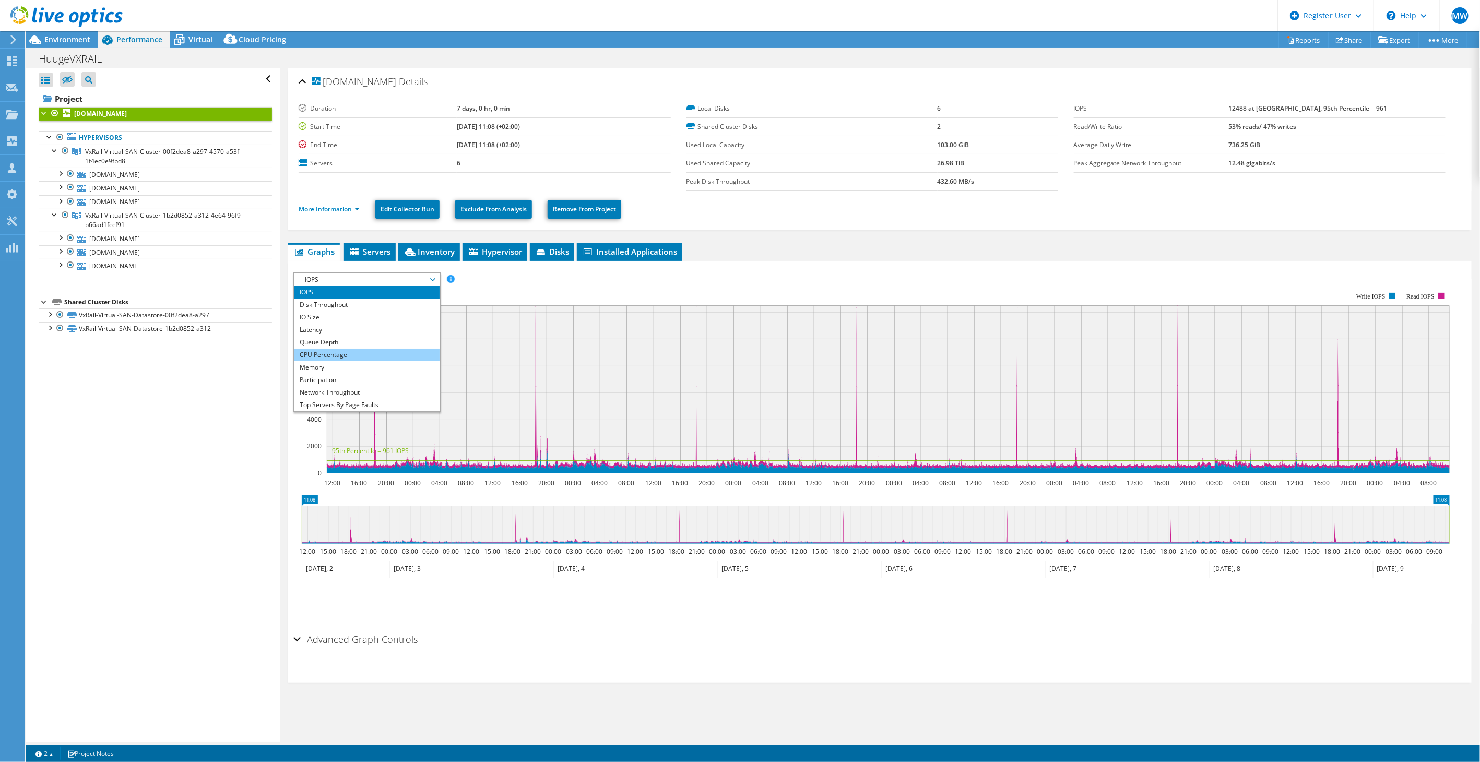
click at [339, 350] on li "CPU Percentage" at bounding box center [366, 355] width 145 height 13
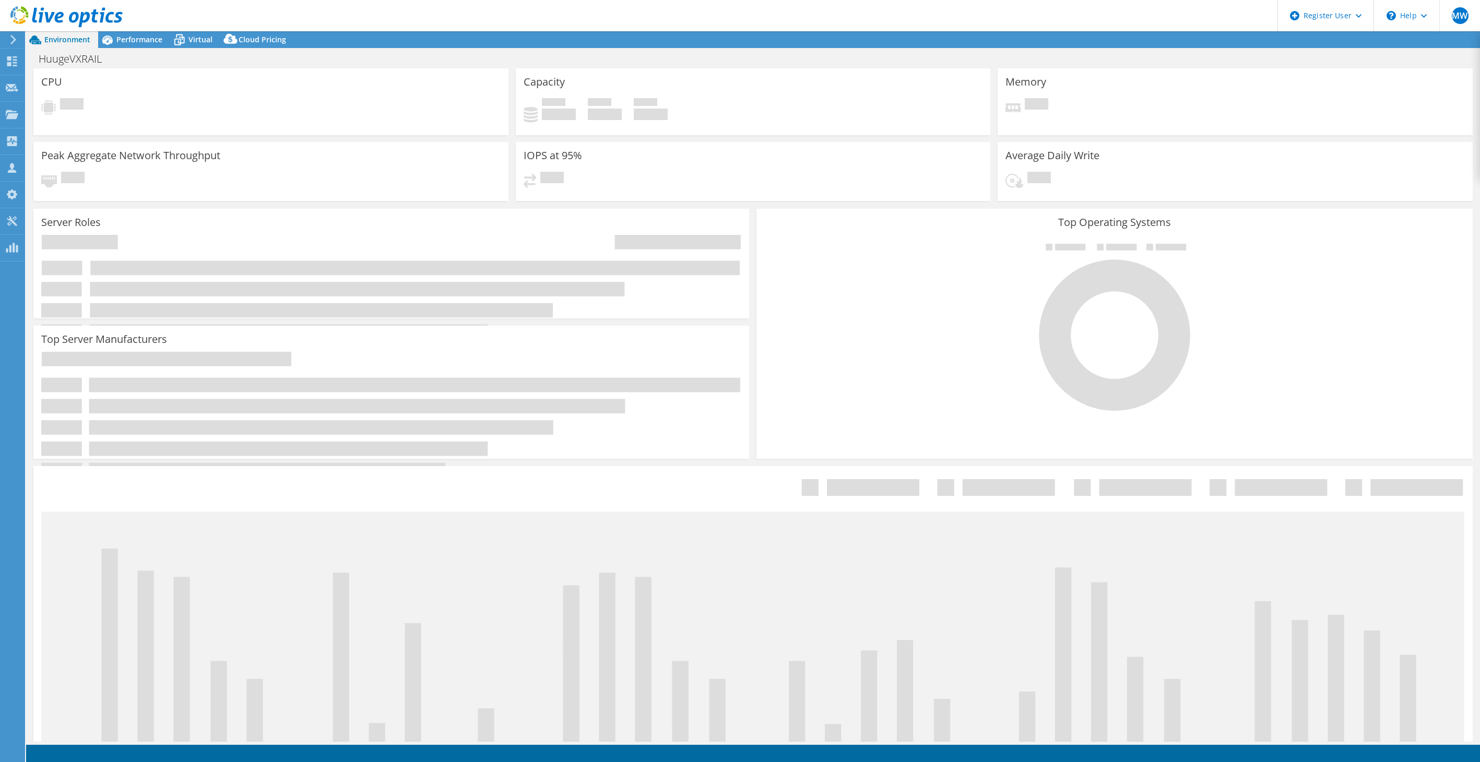
select select "USD"
select select "EUFrankfurt"
